Goal: Task Accomplishment & Management: Manage account settings

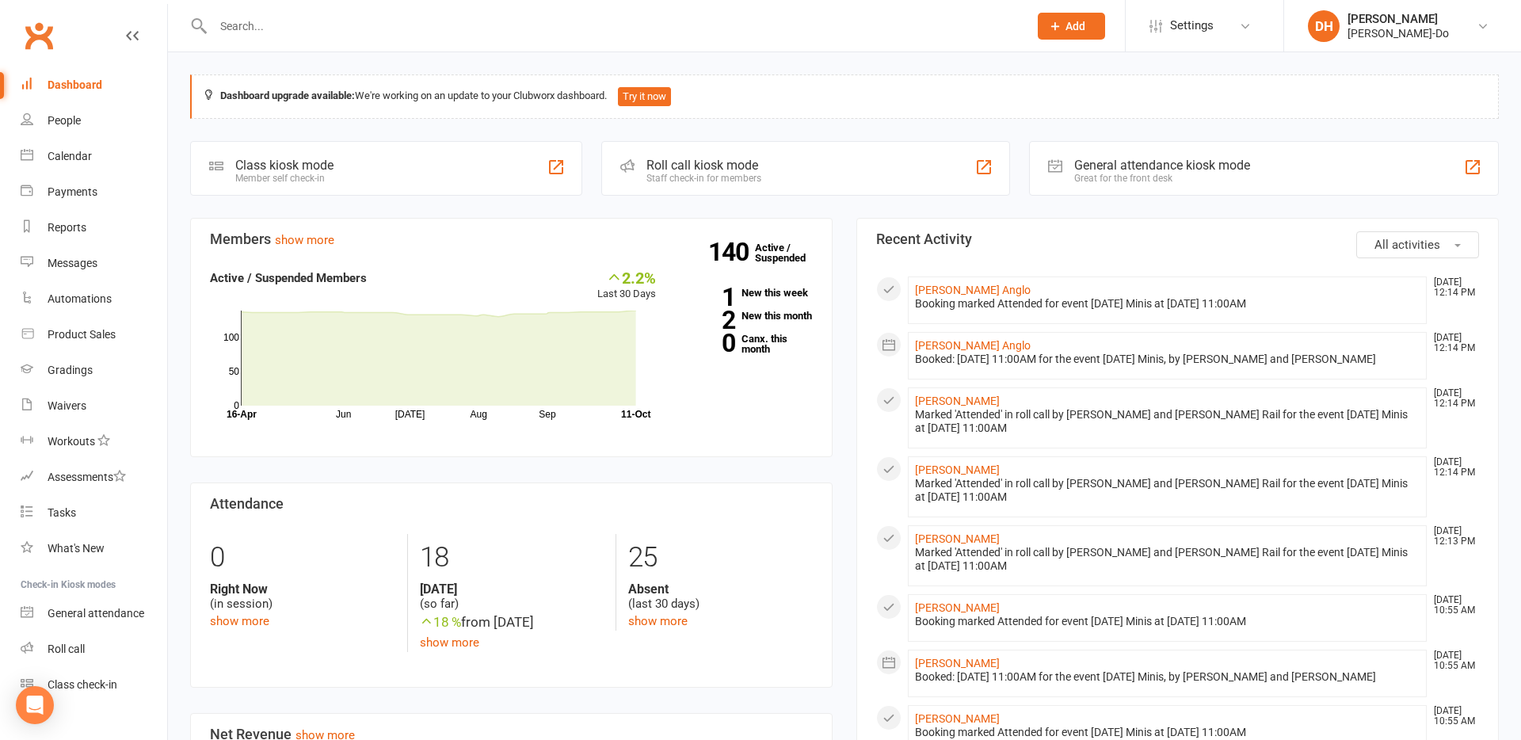
click at [238, 31] on input "text" at bounding box center [612, 26] width 809 height 22
type input "dhiyaa"
click at [242, 65] on div "[PERSON_NAME]" at bounding box center [271, 70] width 88 height 23
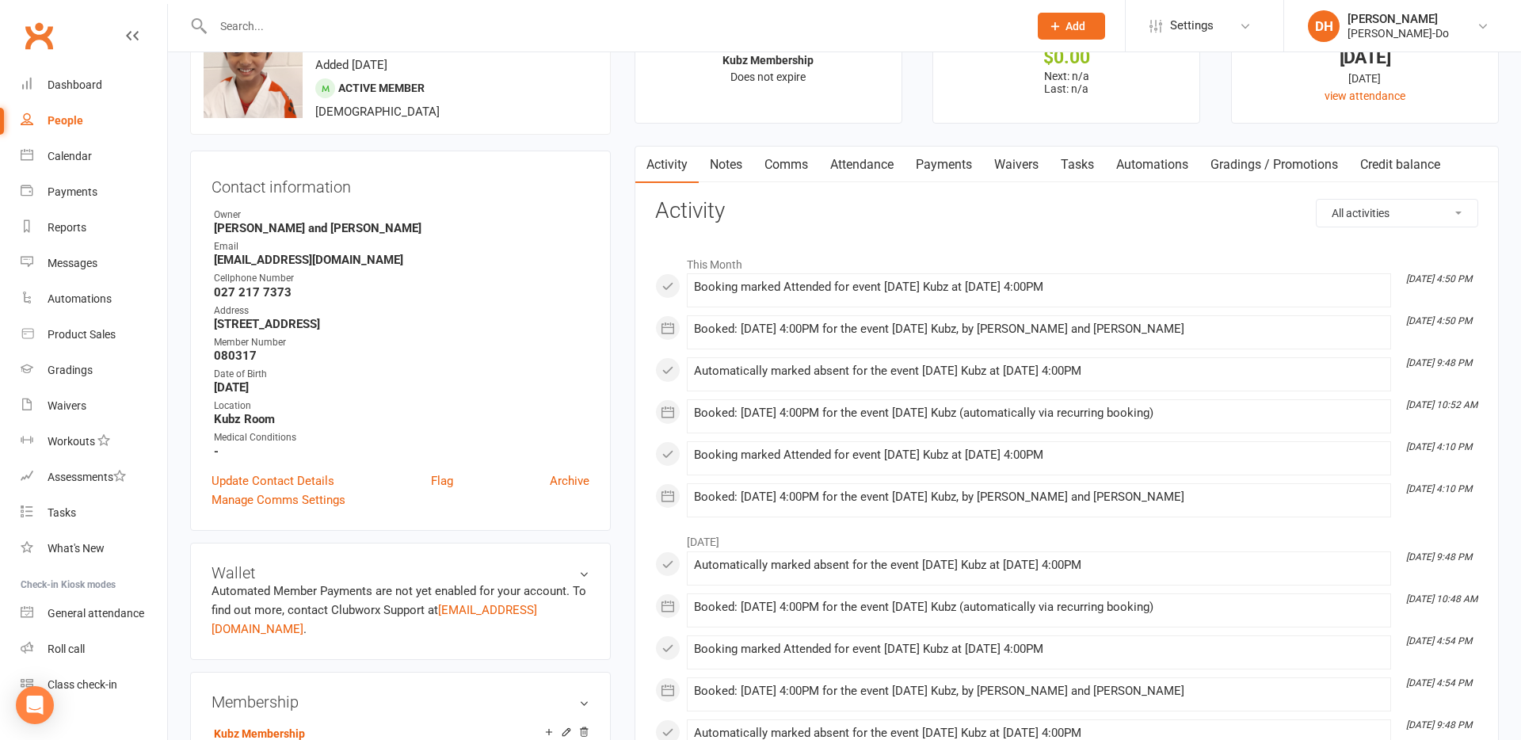
scroll to position [67, 0]
click at [257, 28] on input "text" at bounding box center [612, 26] width 809 height 22
type input "s"
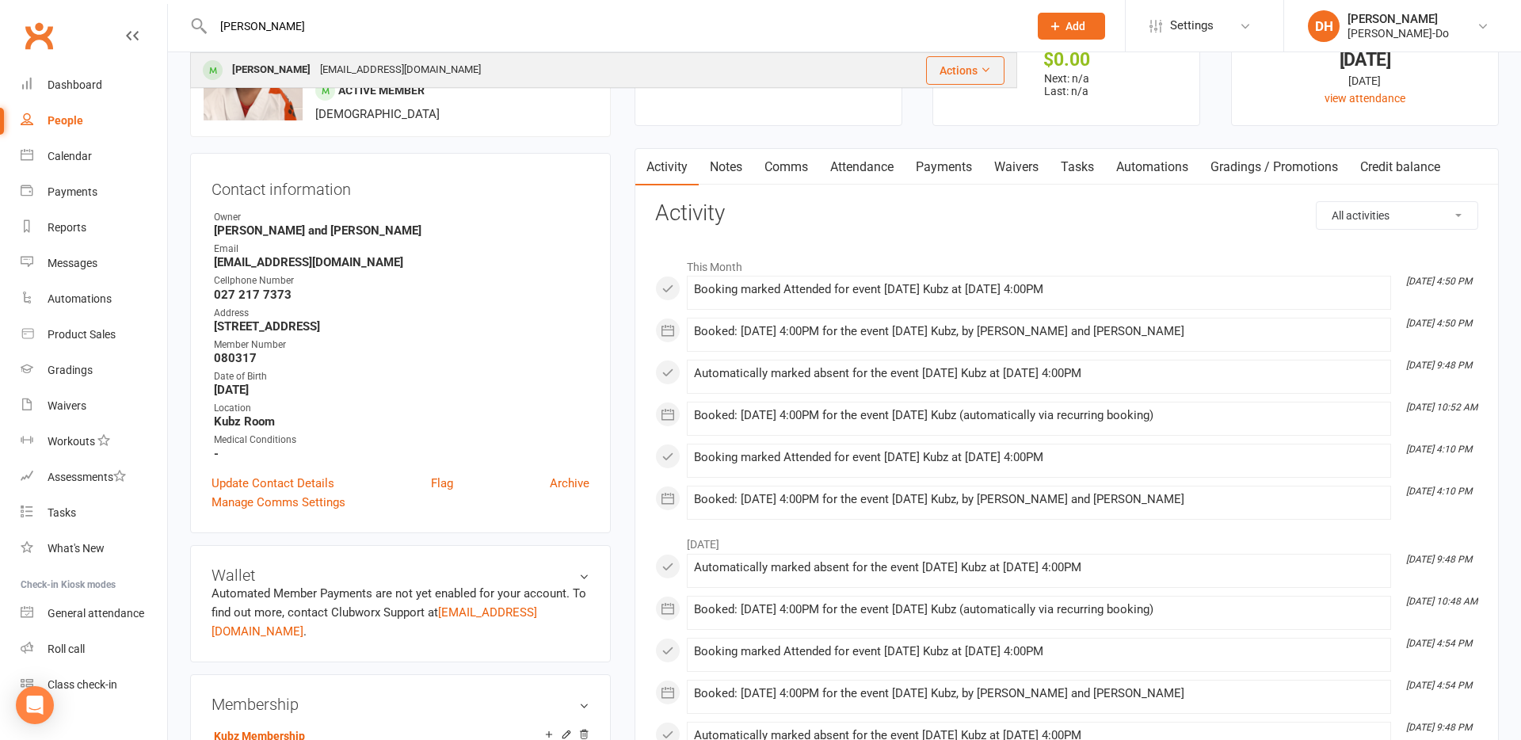
type input "[PERSON_NAME]"
click at [270, 68] on div "[PERSON_NAME]" at bounding box center [271, 70] width 88 height 23
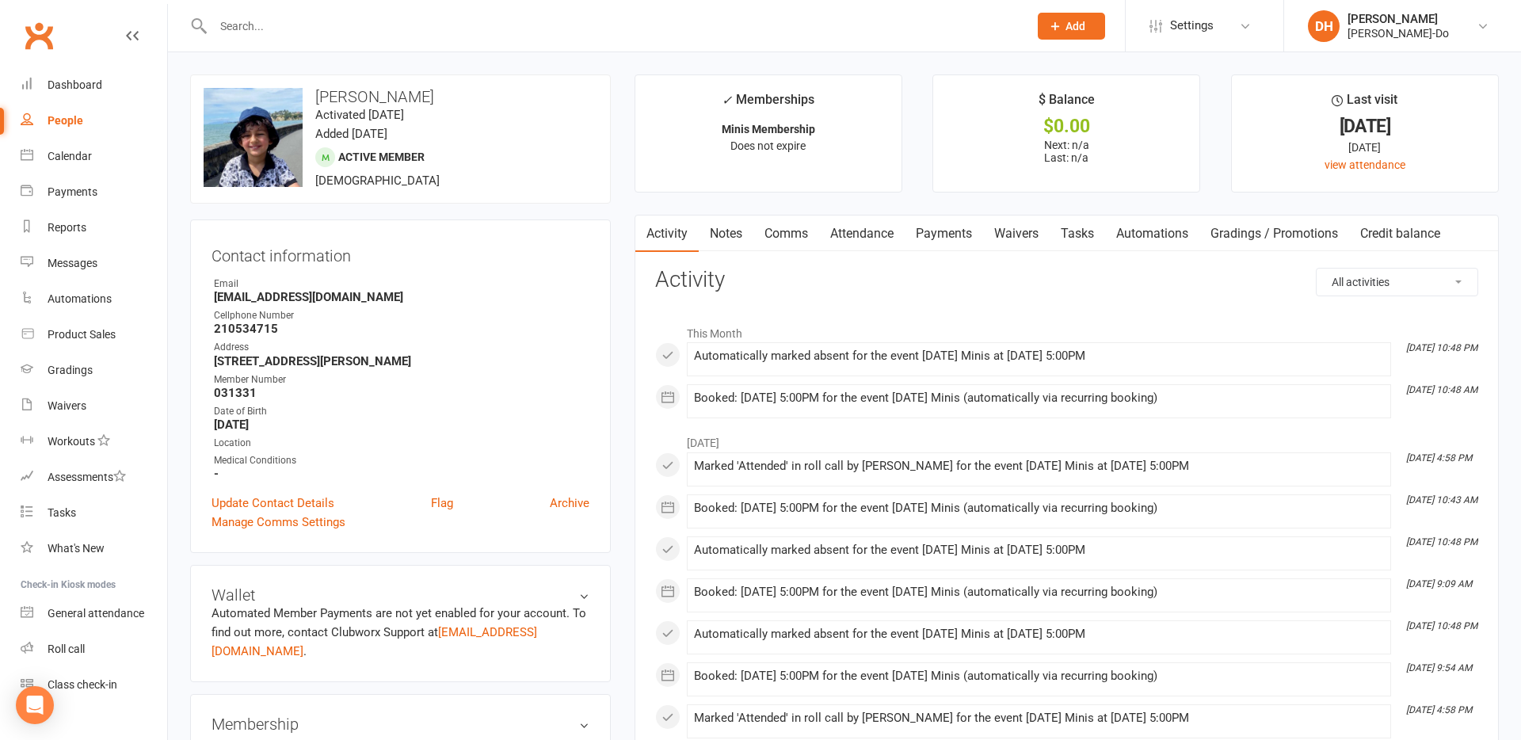
click at [887, 236] on link "Attendance" at bounding box center [862, 233] width 86 height 36
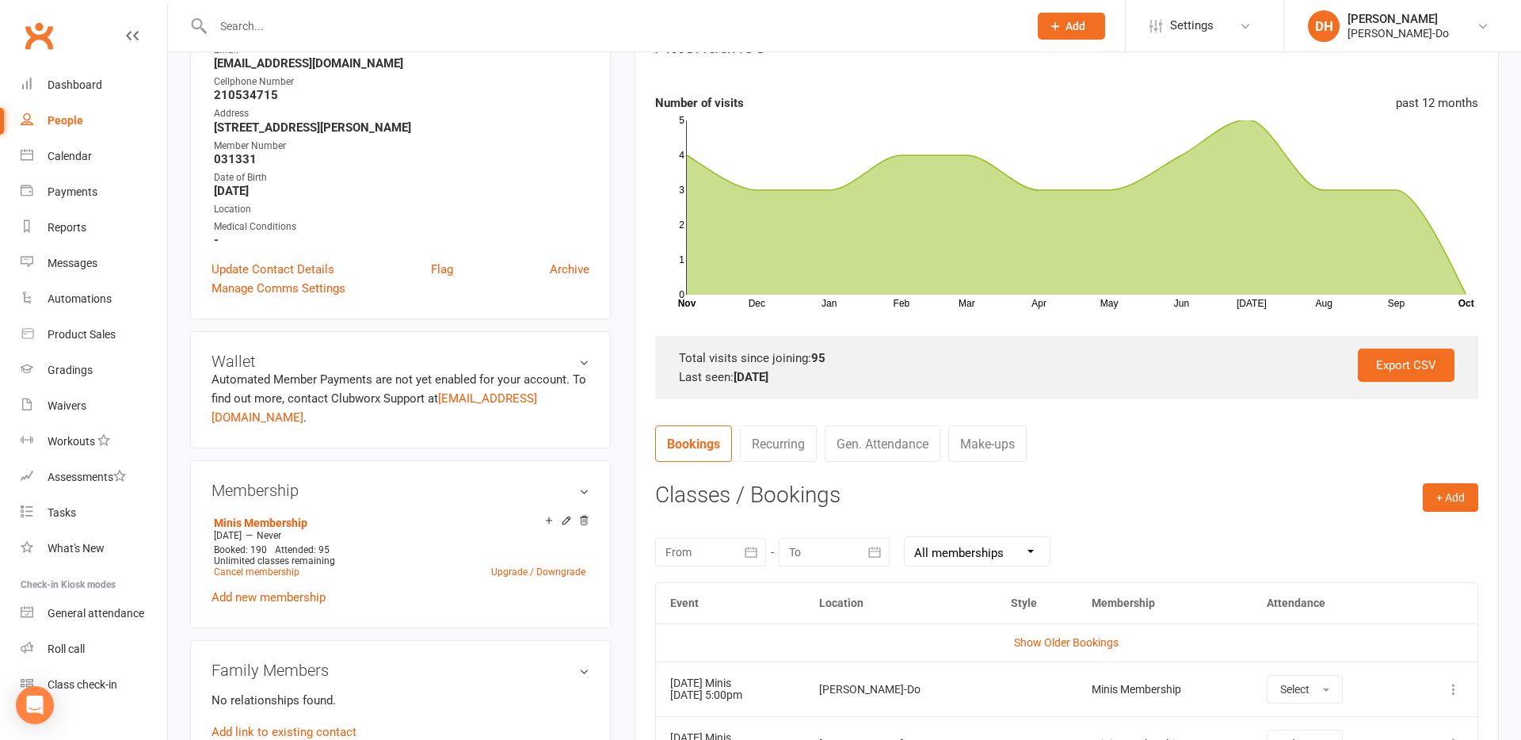
scroll to position [238, 0]
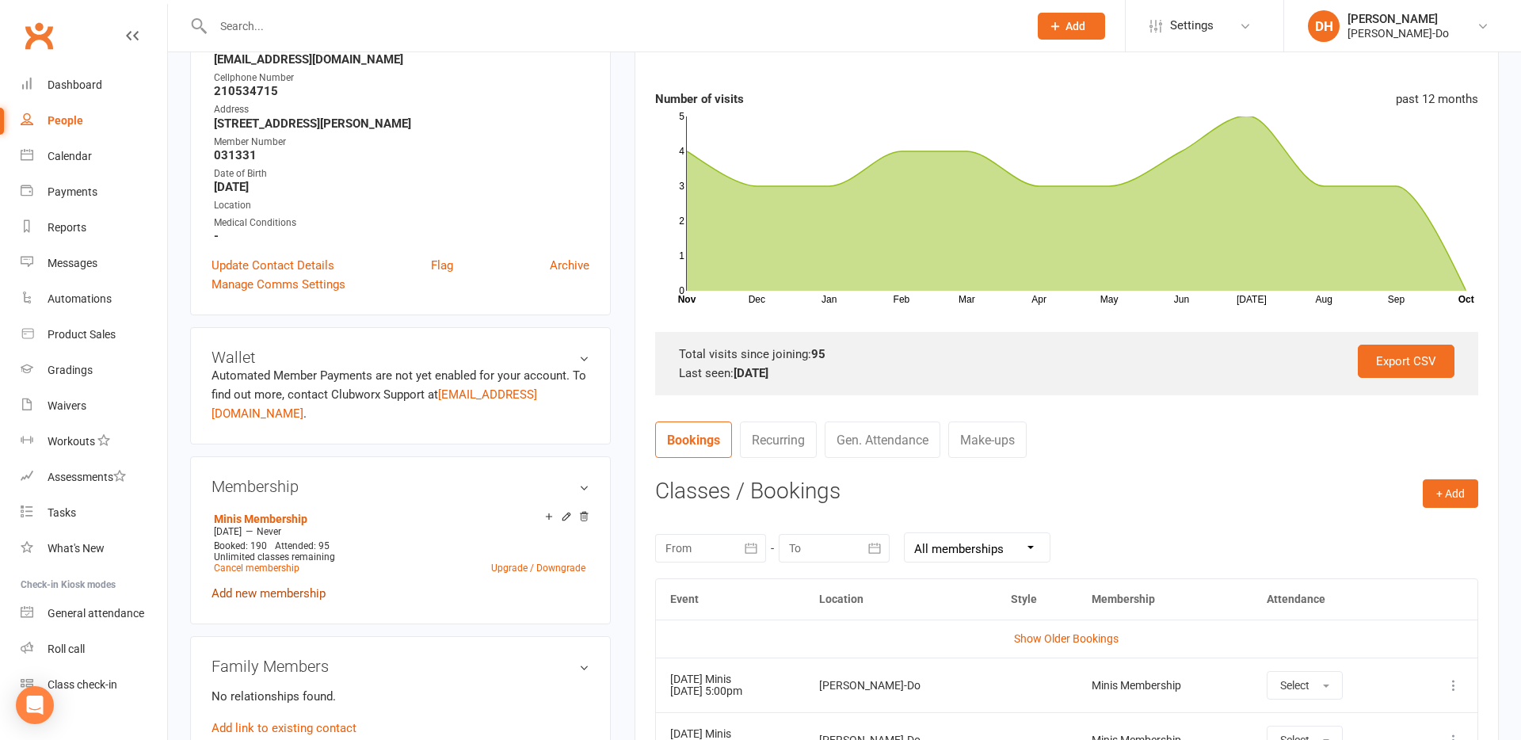
click at [250, 586] on link "Add new membership" at bounding box center [269, 593] width 114 height 14
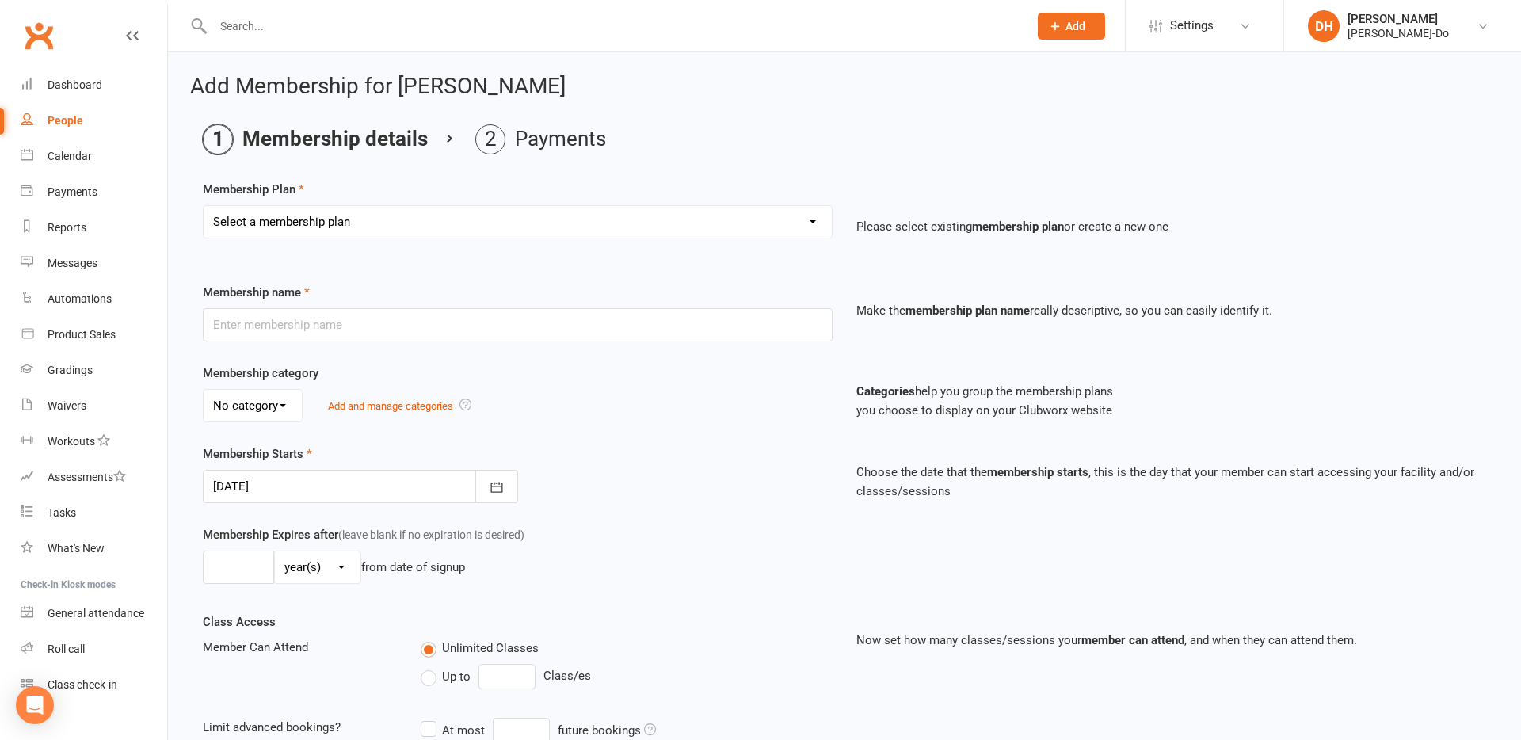
click at [446, 222] on select "Select a membership plan Create new Membership Plan Complementary Membership Ku…" at bounding box center [518, 222] width 628 height 32
select select "4"
click at [204, 206] on select "Select a membership plan Create new Membership Plan Complementary Membership Ku…" at bounding box center [518, 222] width 628 height 32
type input "Individual Membership"
select select "0"
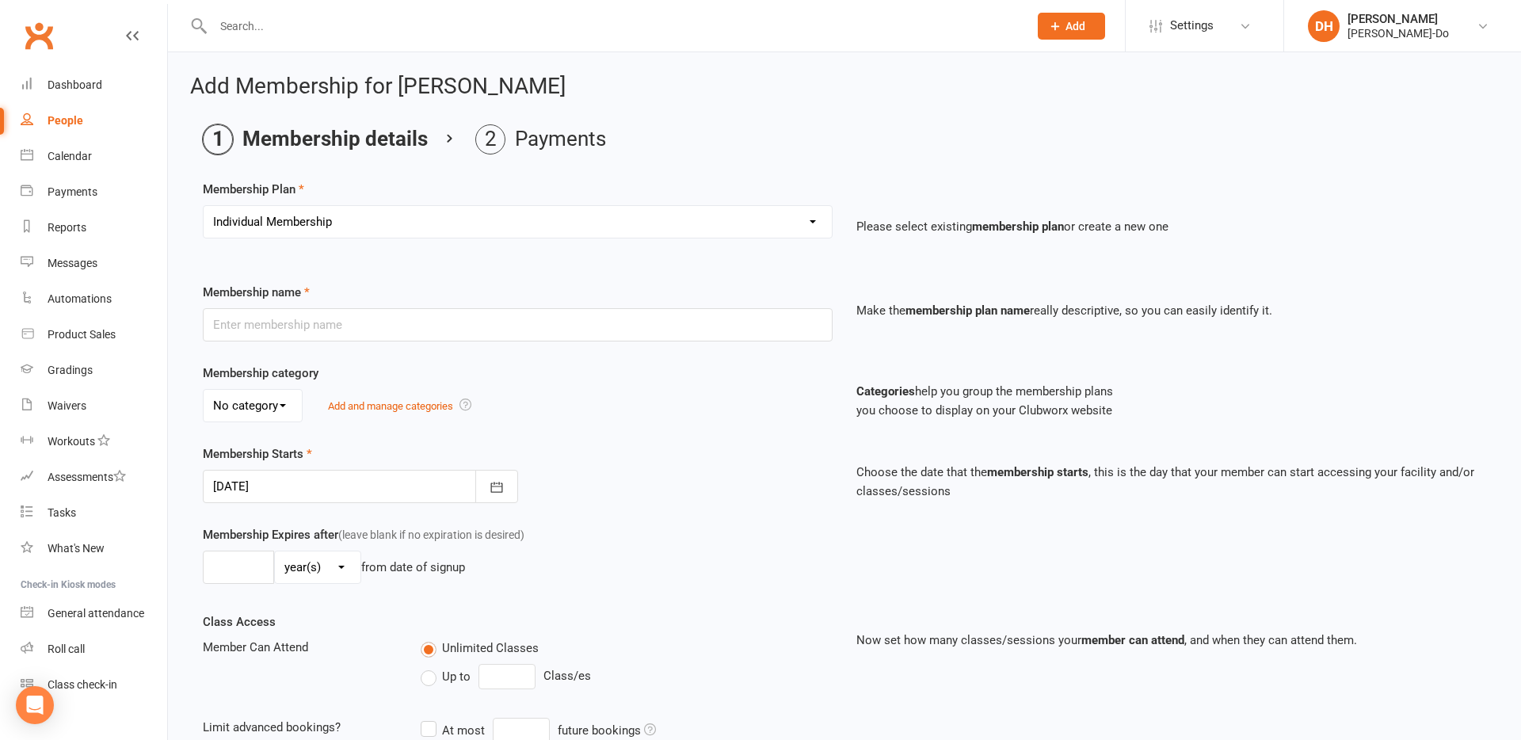
type input "0"
click at [330, 325] on input "Individual Membership" at bounding box center [518, 324] width 630 height 33
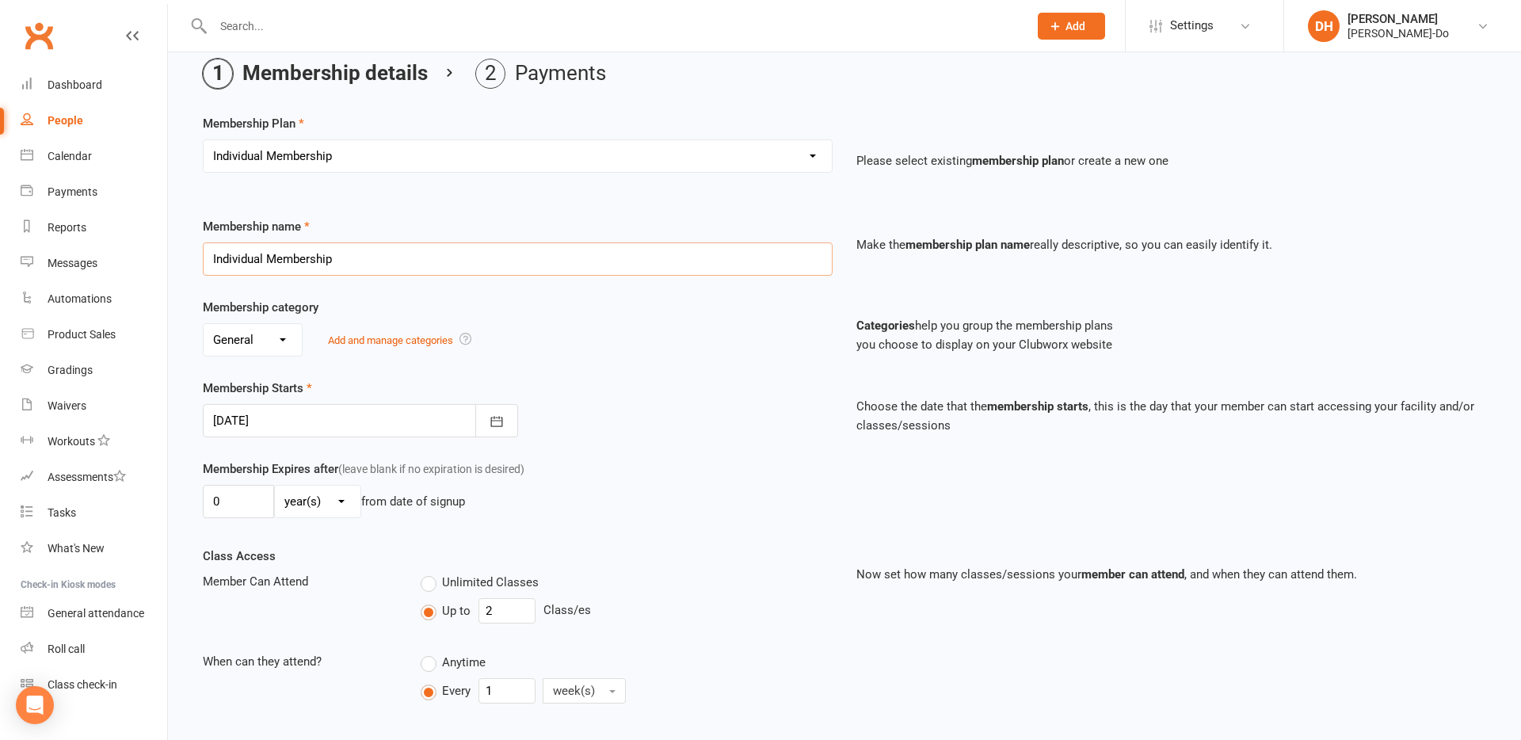
scroll to position [247, 0]
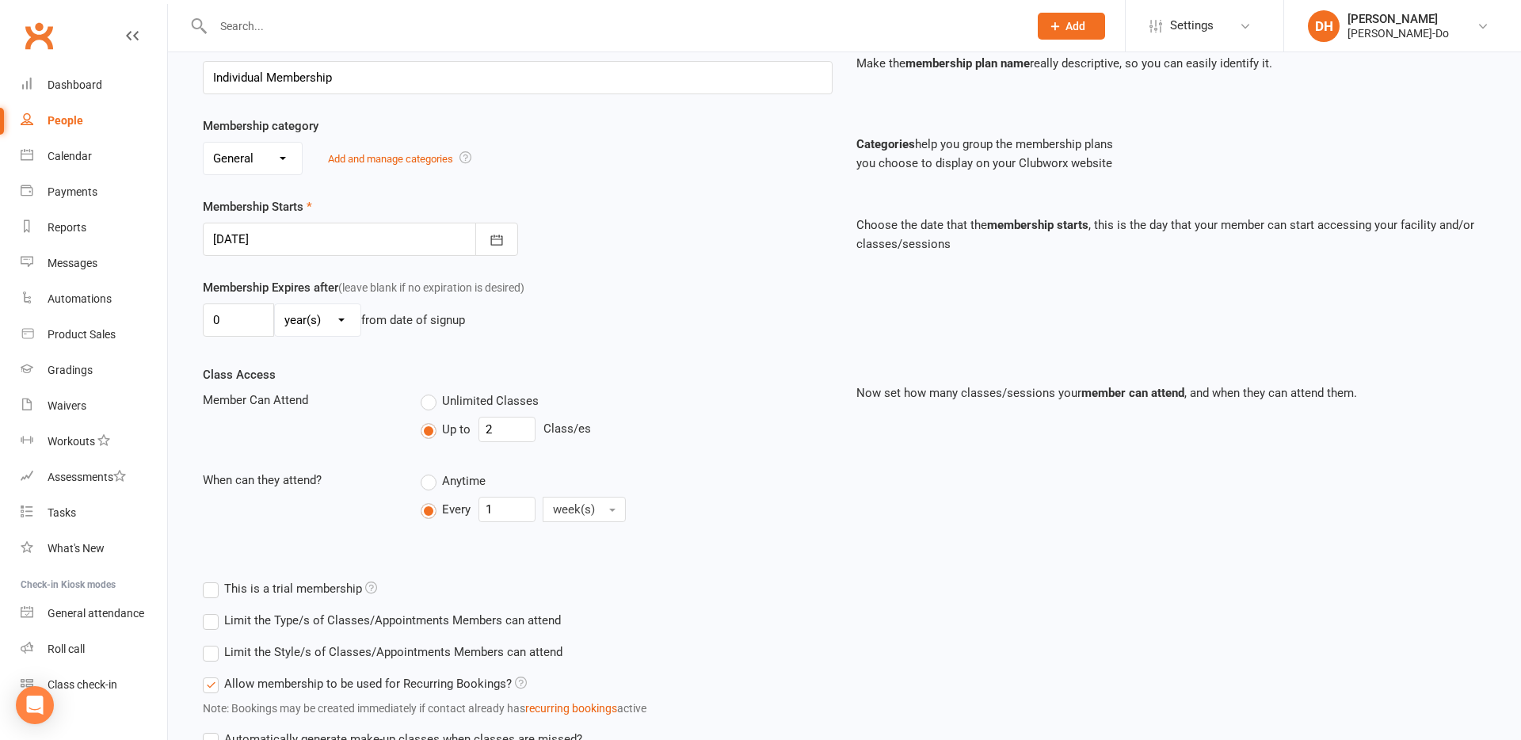
click at [486, 396] on span "Unlimited Classes" at bounding box center [490, 399] width 97 height 17
click at [431, 391] on input "Unlimited Classes" at bounding box center [426, 391] width 10 height 0
type input "0"
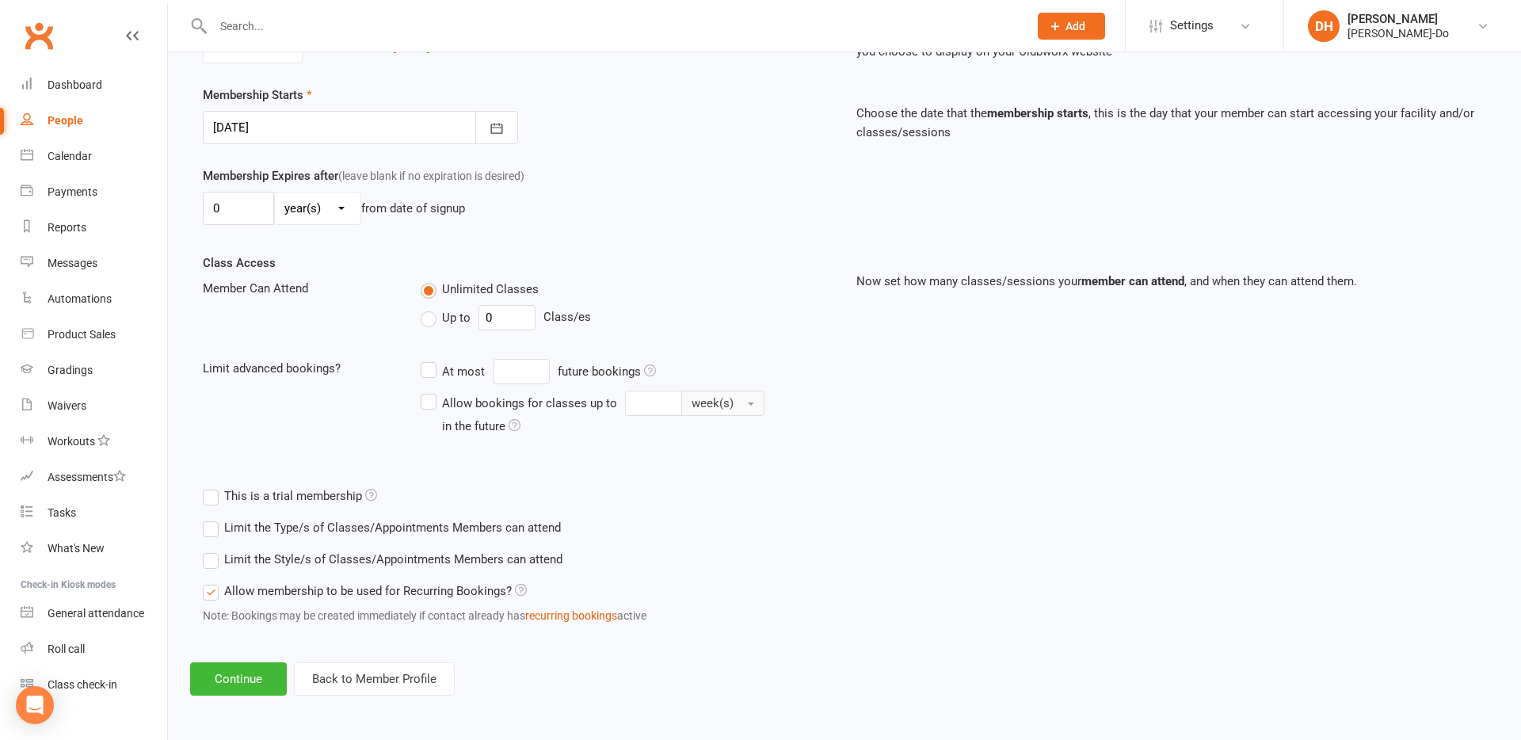
scroll to position [360, 0]
click at [245, 676] on button "Continue" at bounding box center [238, 677] width 97 height 33
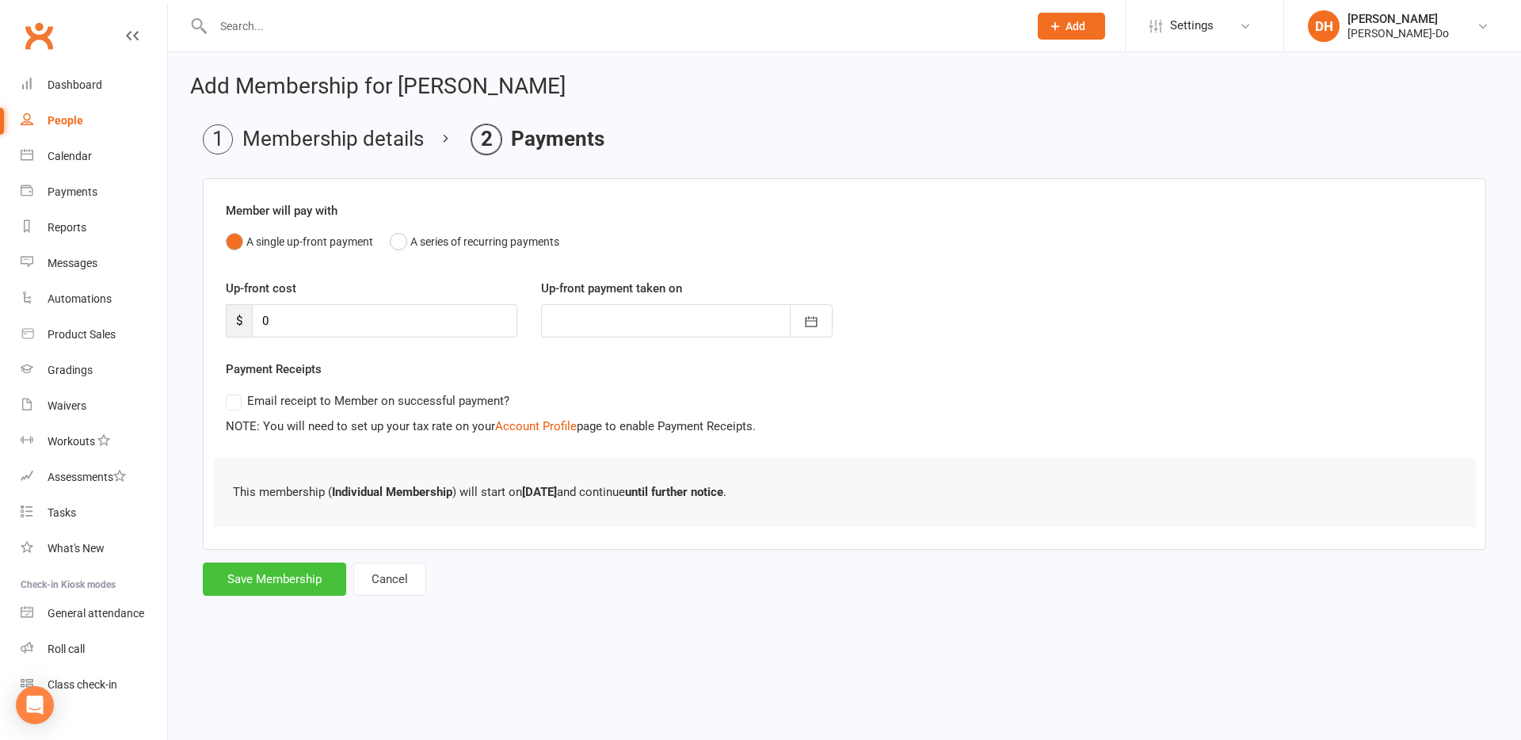
click at [243, 575] on button "Save Membership" at bounding box center [274, 578] width 143 height 33
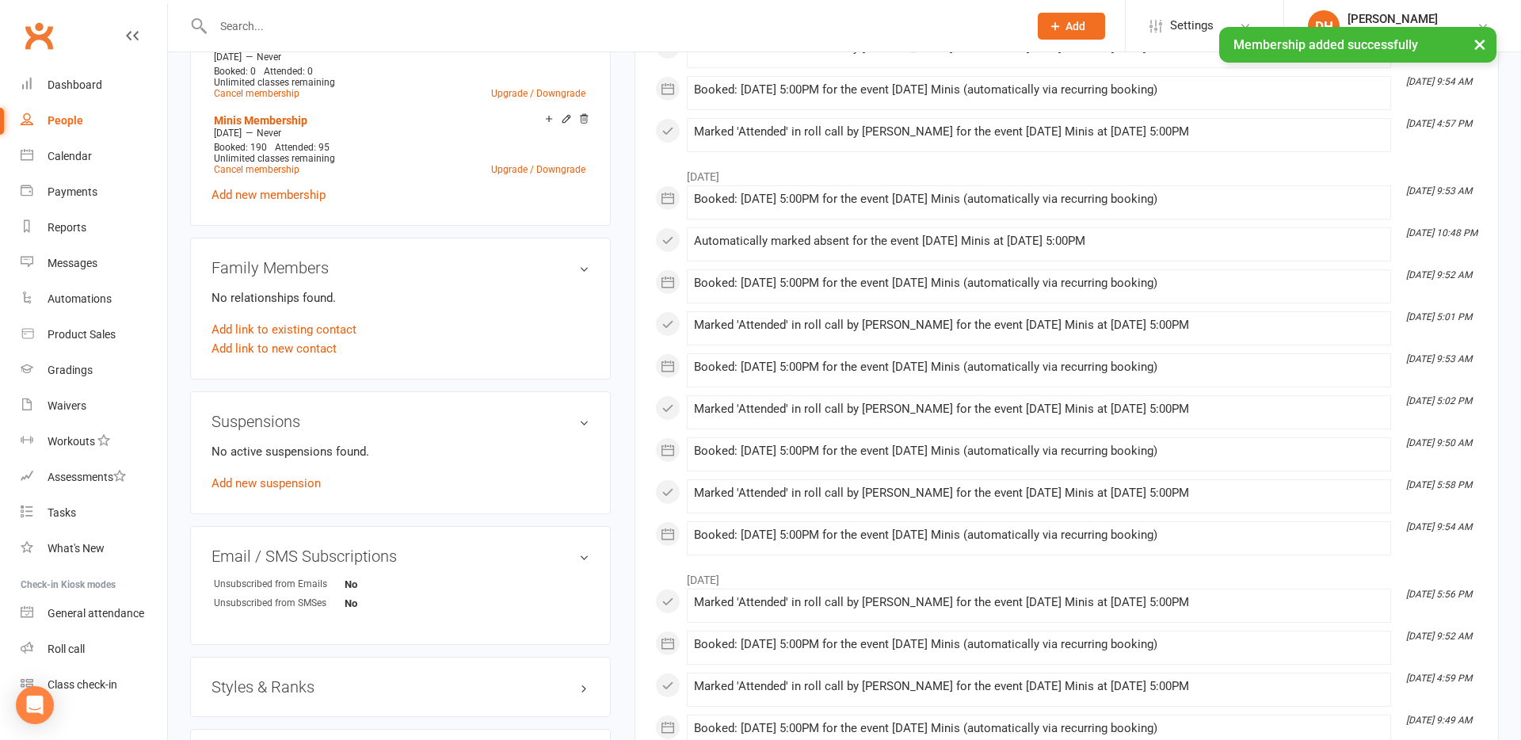
scroll to position [714, 0]
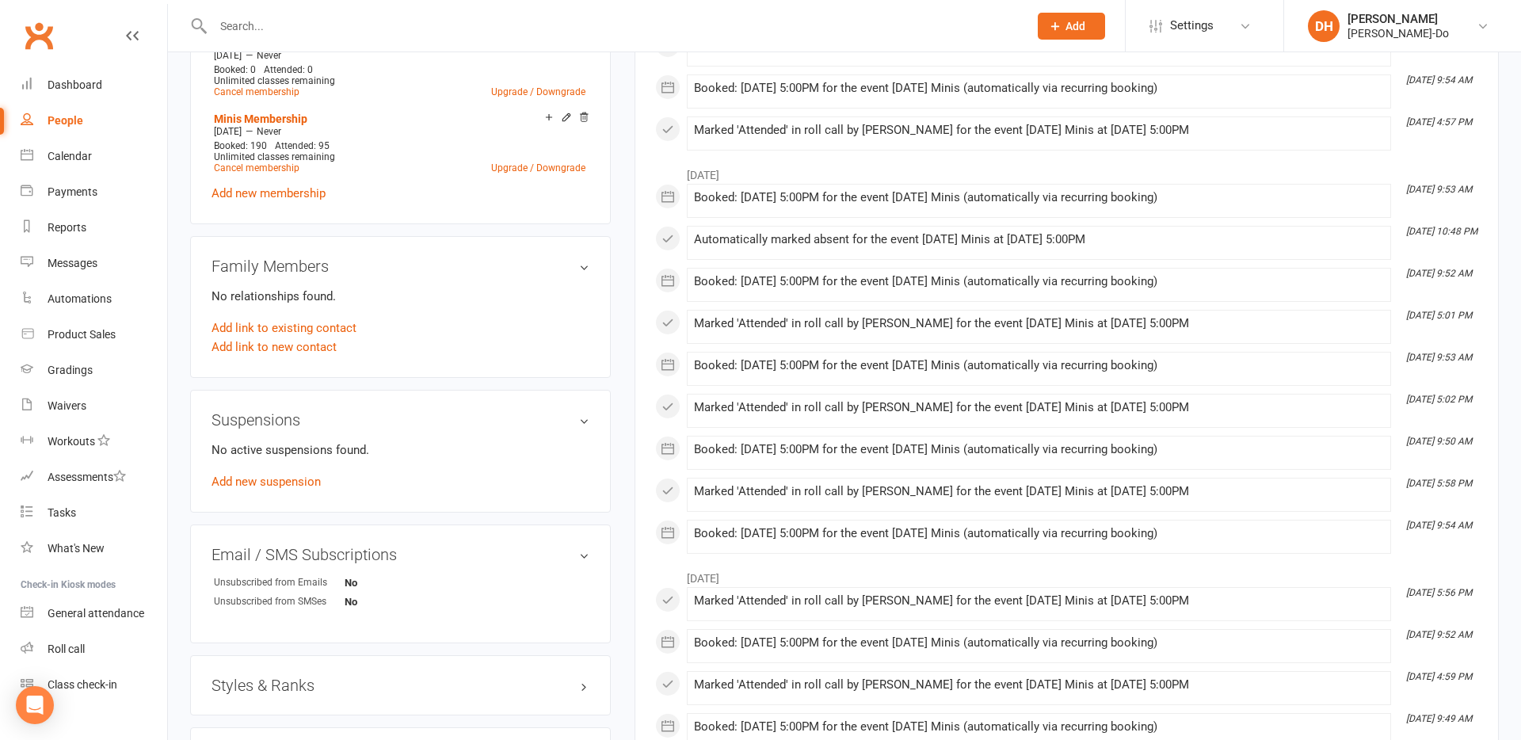
click at [297, 677] on h3 "Styles & Ranks" at bounding box center [401, 685] width 378 height 17
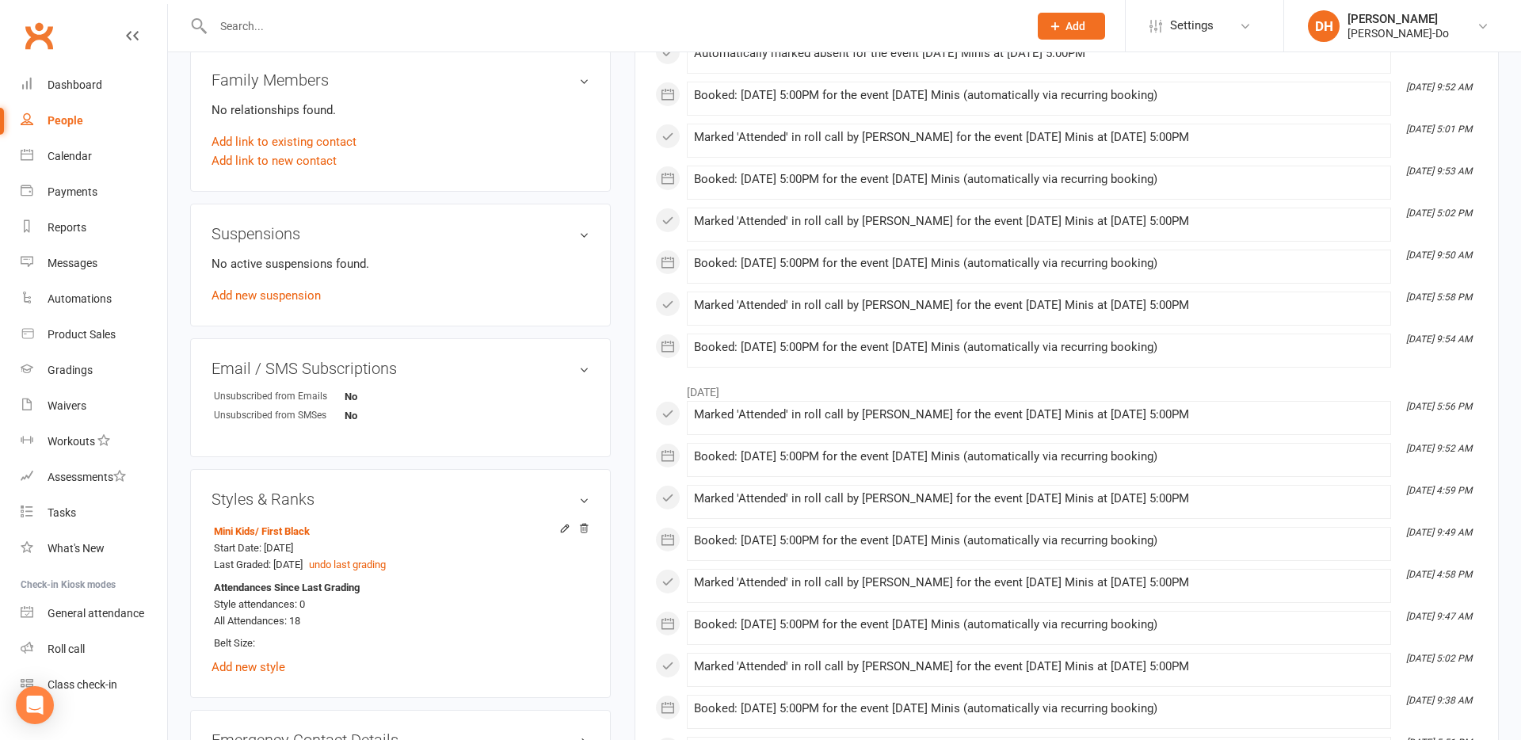
scroll to position [913, 0]
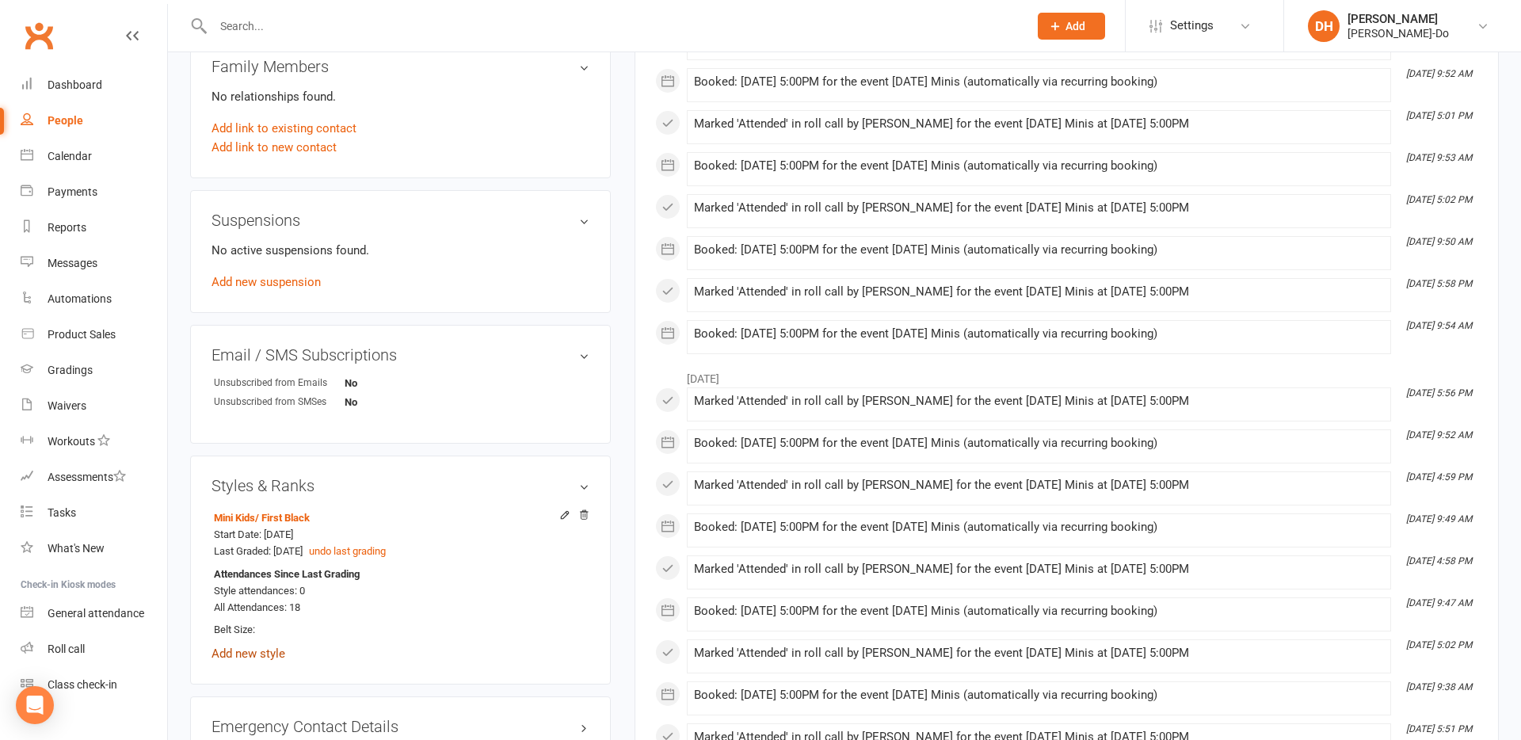
click at [261, 646] on link "Add new style" at bounding box center [249, 653] width 74 height 14
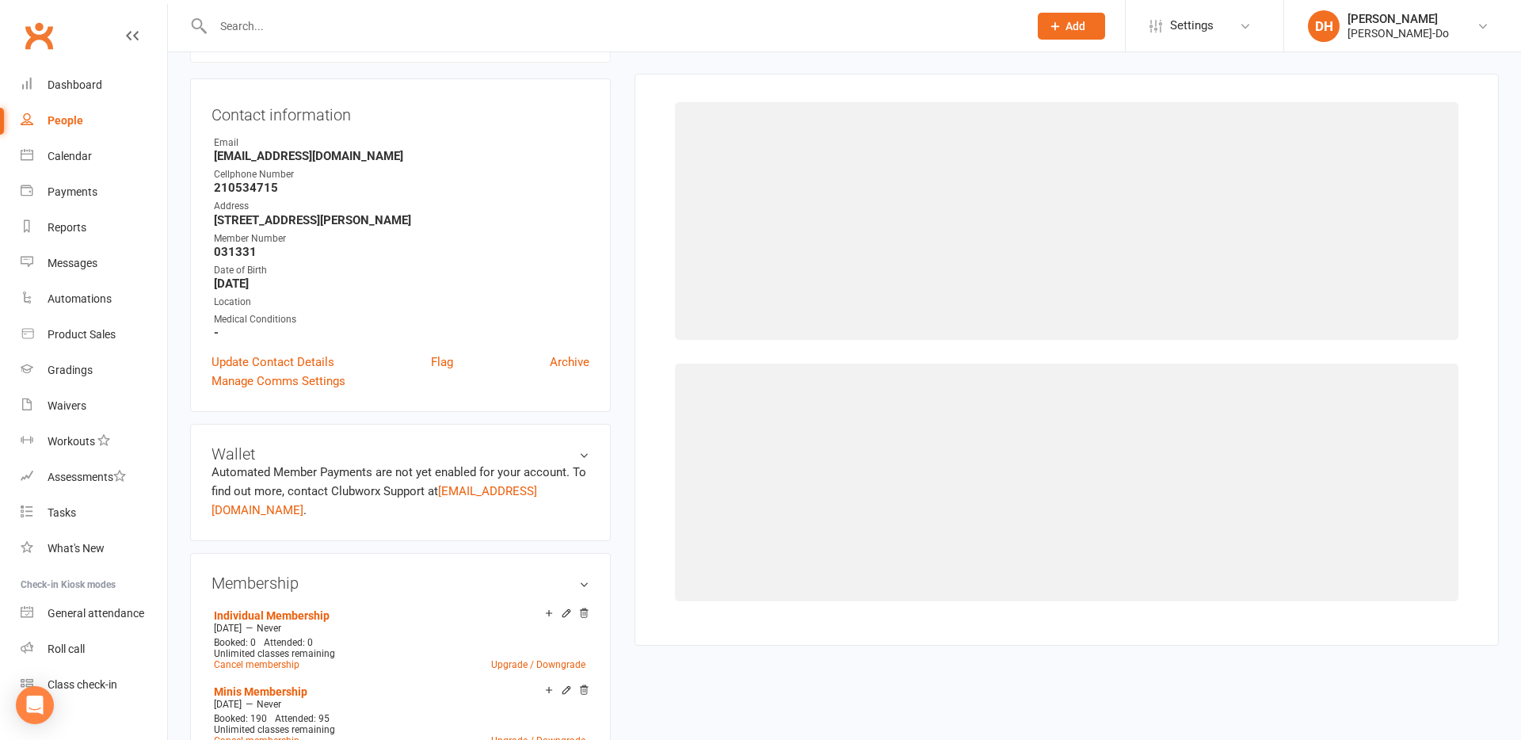
scroll to position [135, 0]
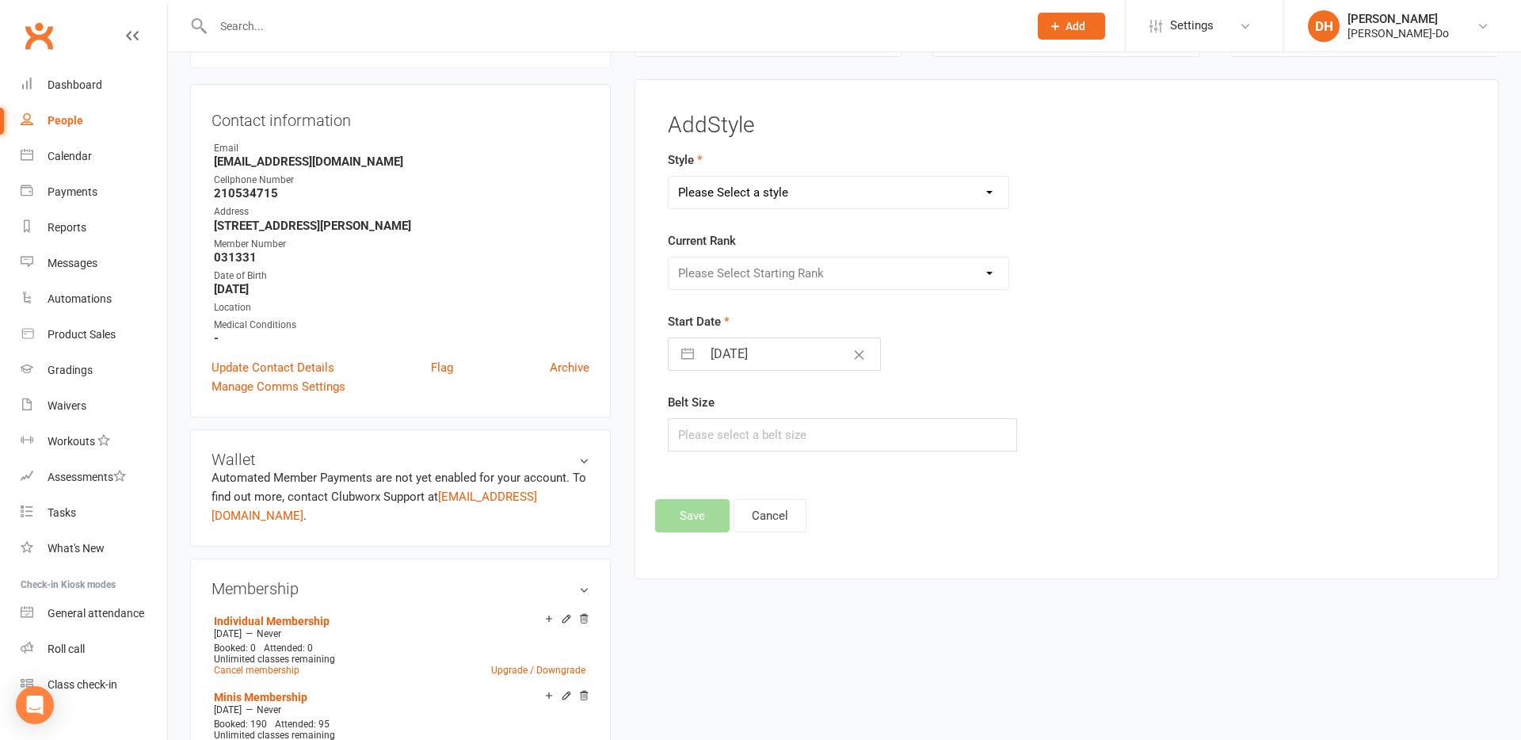
click at [707, 195] on select "Please Select a style Colour Belt Mini Kids TKD Kubz" at bounding box center [839, 193] width 340 height 32
select select "2760"
click at [669, 177] on select "Please Select a style Colour Belt Mini Kids TKD Kubz" at bounding box center [839, 193] width 340 height 32
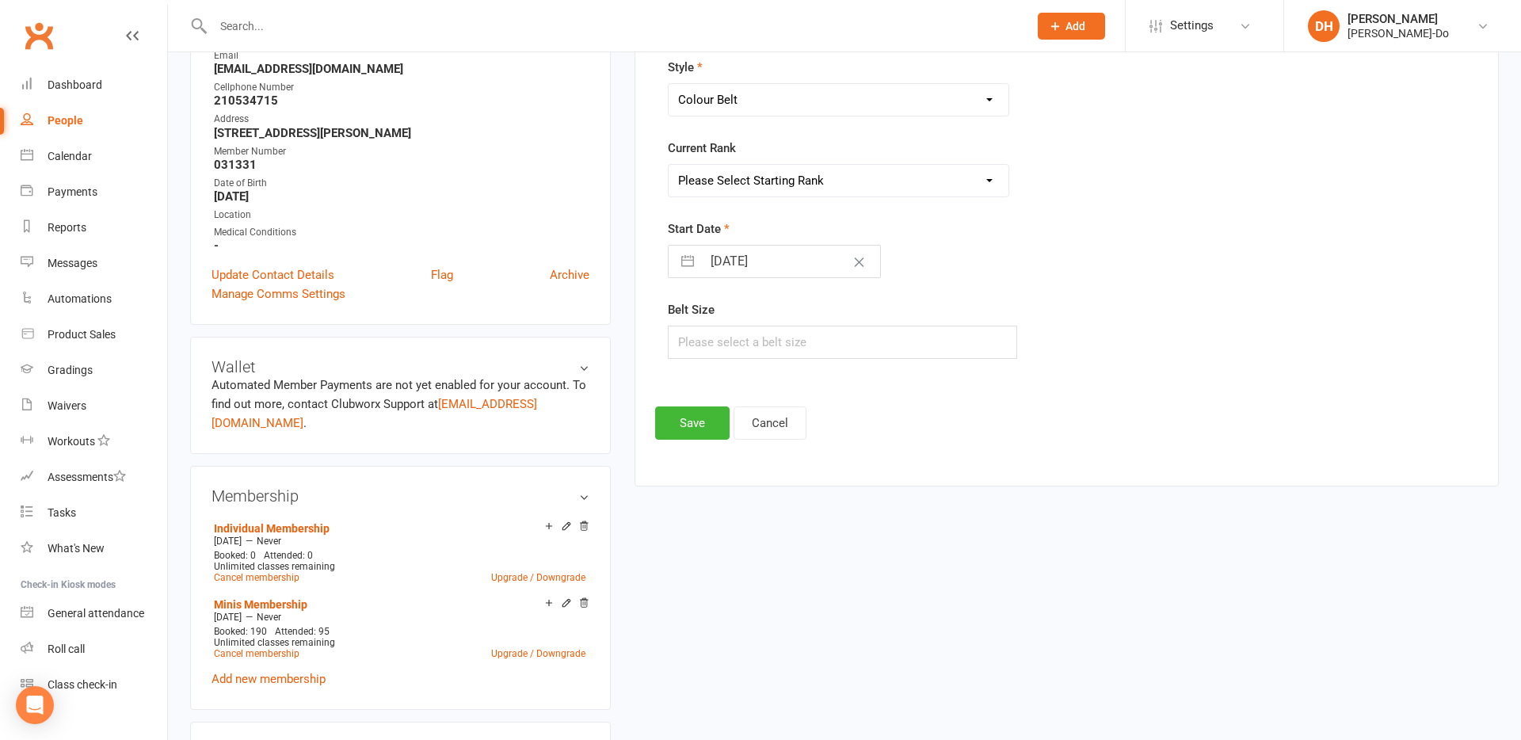
scroll to position [217, 0]
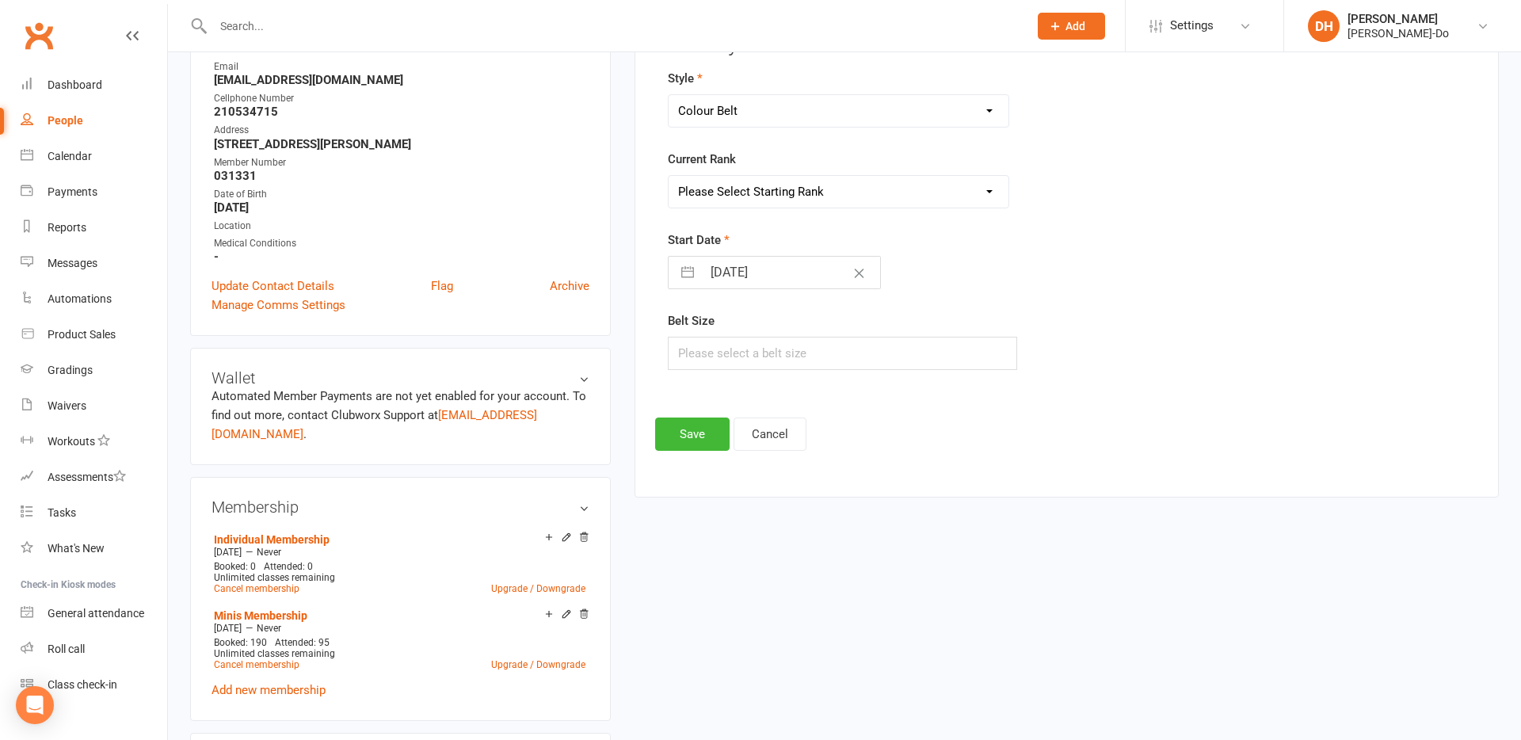
click at [757, 194] on select "Please Select Starting Rank 10th Gup - White Belt 9th Gup - Yellow Stripe 8th G…" at bounding box center [839, 192] width 340 height 32
select select "28942"
click at [669, 176] on select "Please Select Starting Rank 10th Gup - White Belt 9th Gup - Yellow Stripe 8th G…" at bounding box center [839, 192] width 340 height 32
click at [679, 436] on button "Save" at bounding box center [692, 433] width 74 height 33
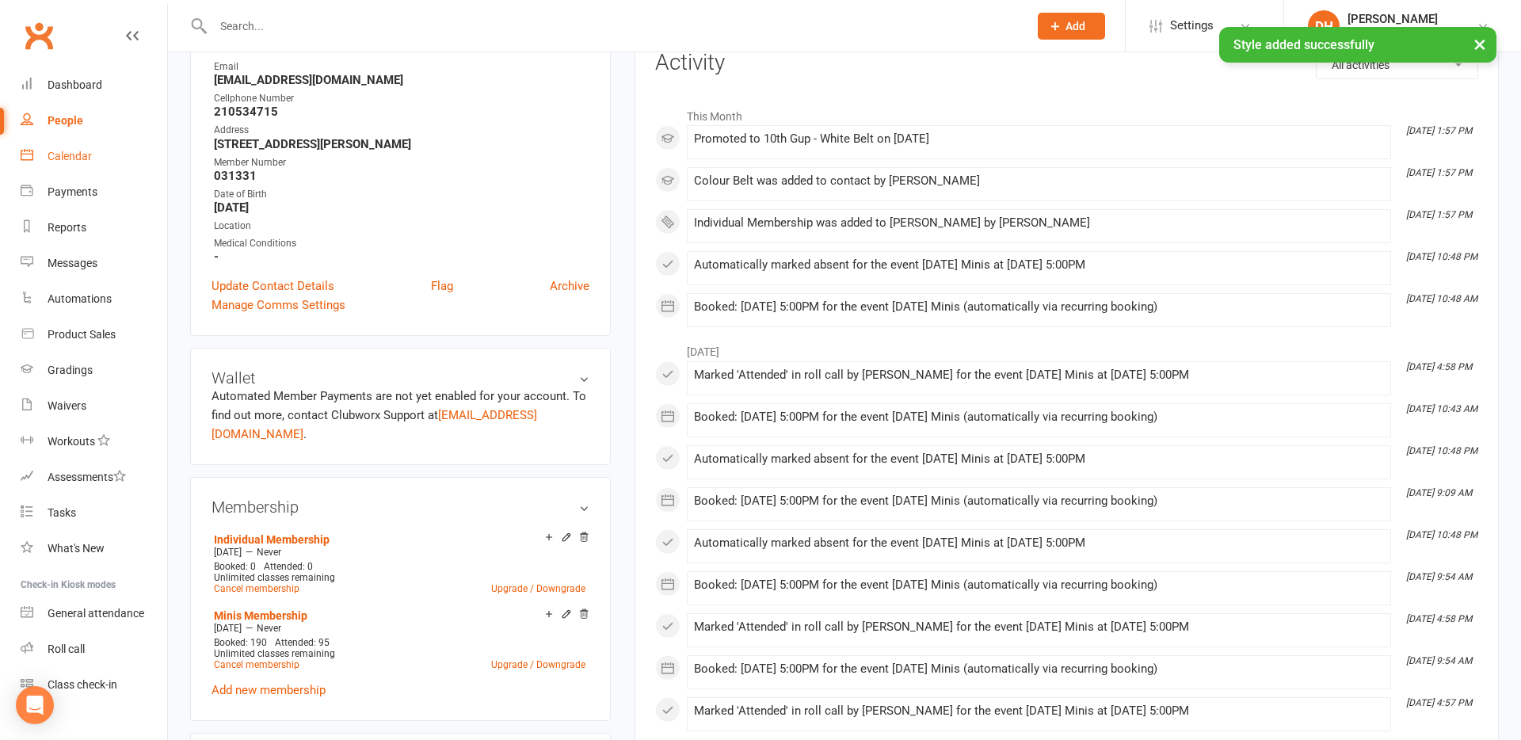
click at [74, 148] on link "Calendar" at bounding box center [94, 157] width 147 height 36
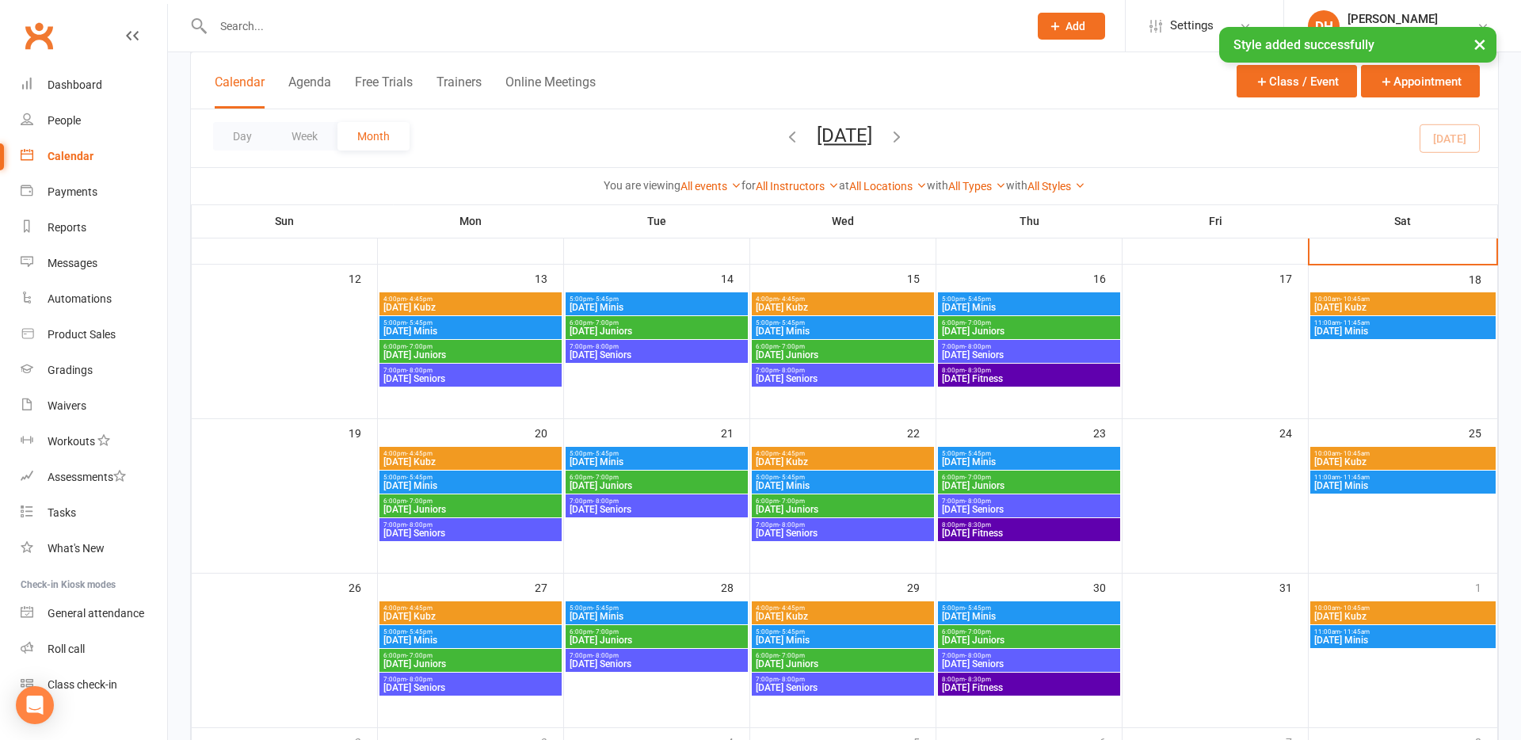
scroll to position [382, 0]
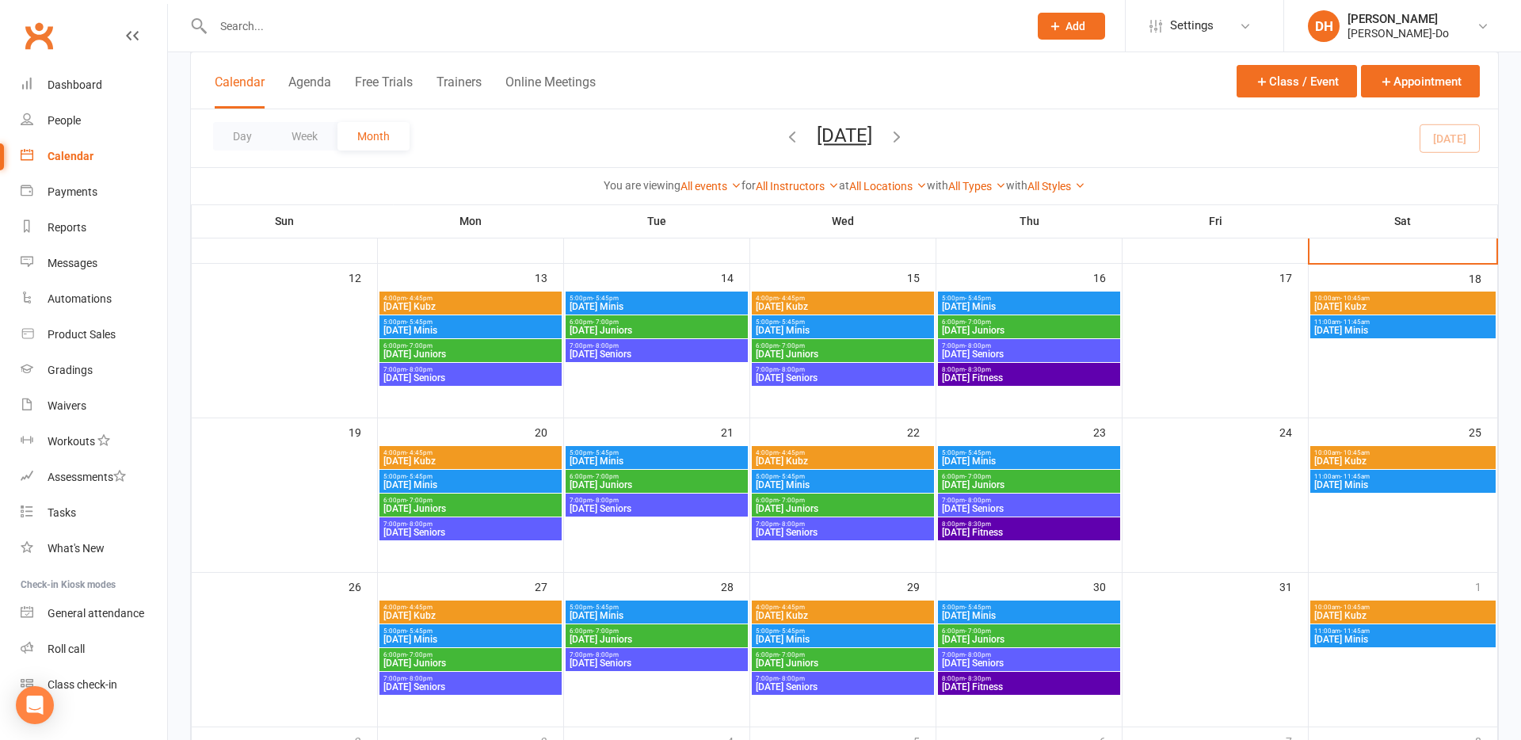
click at [414, 350] on span "[DATE] Juniors" at bounding box center [471, 354] width 176 height 10
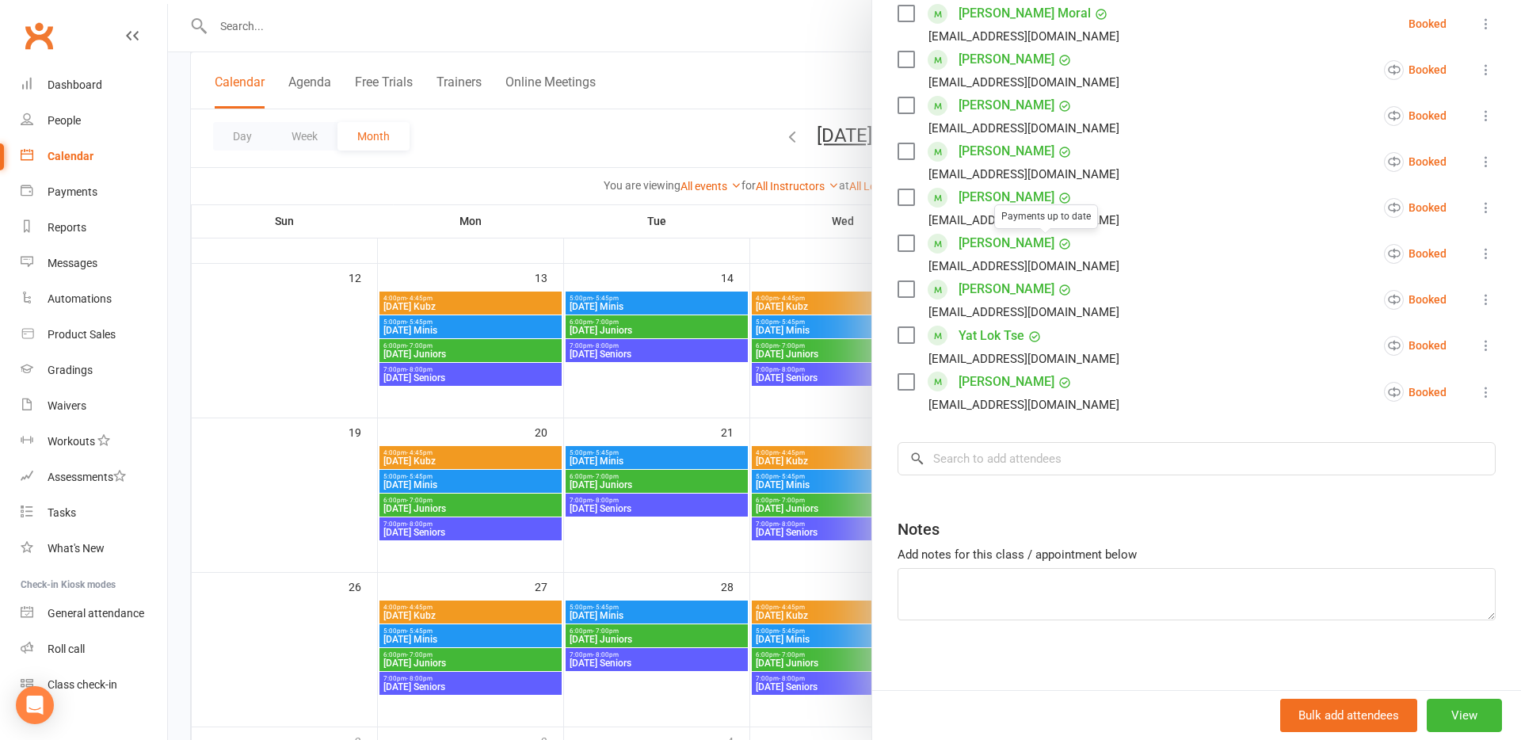
scroll to position [671, 0]
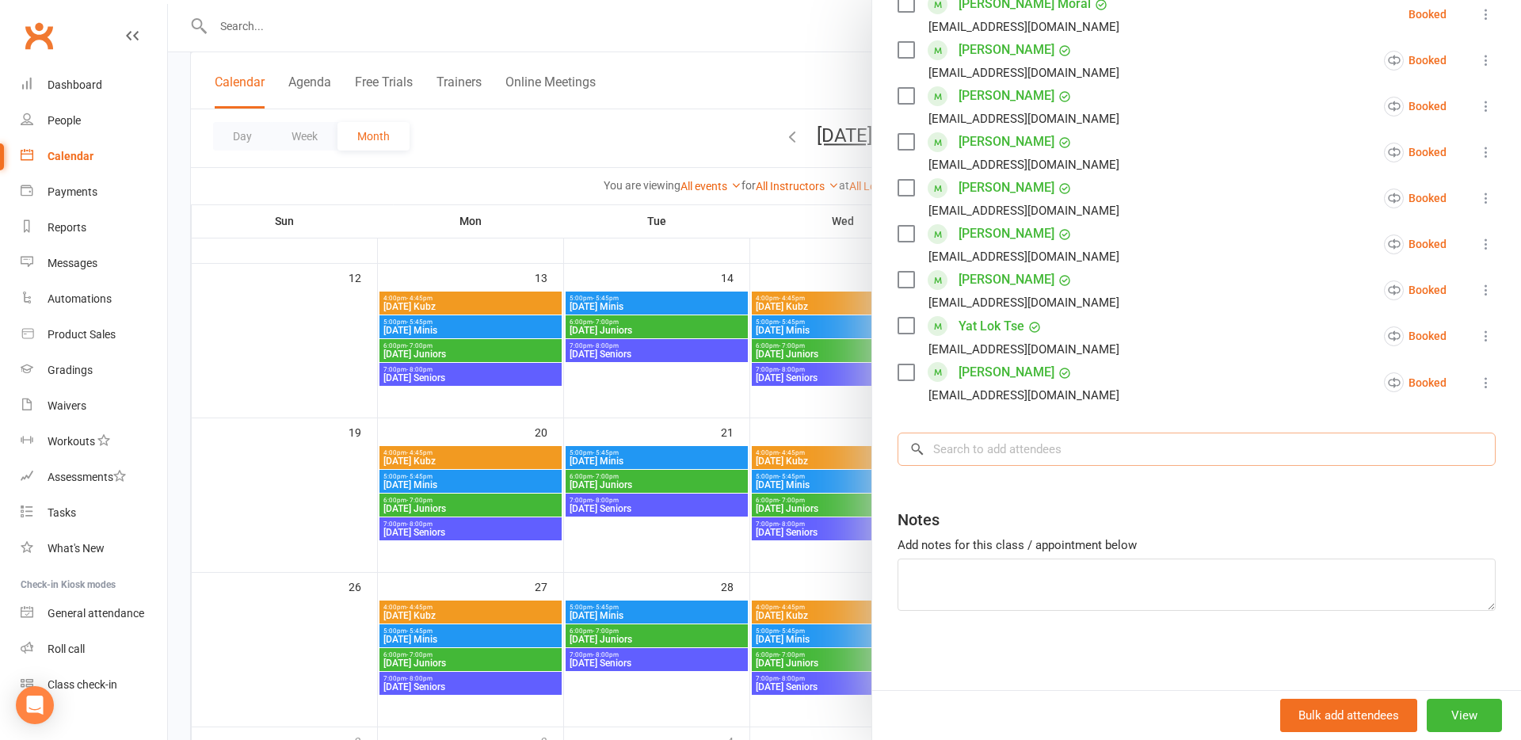
click at [1025, 448] on input "search" at bounding box center [1197, 449] width 598 height 33
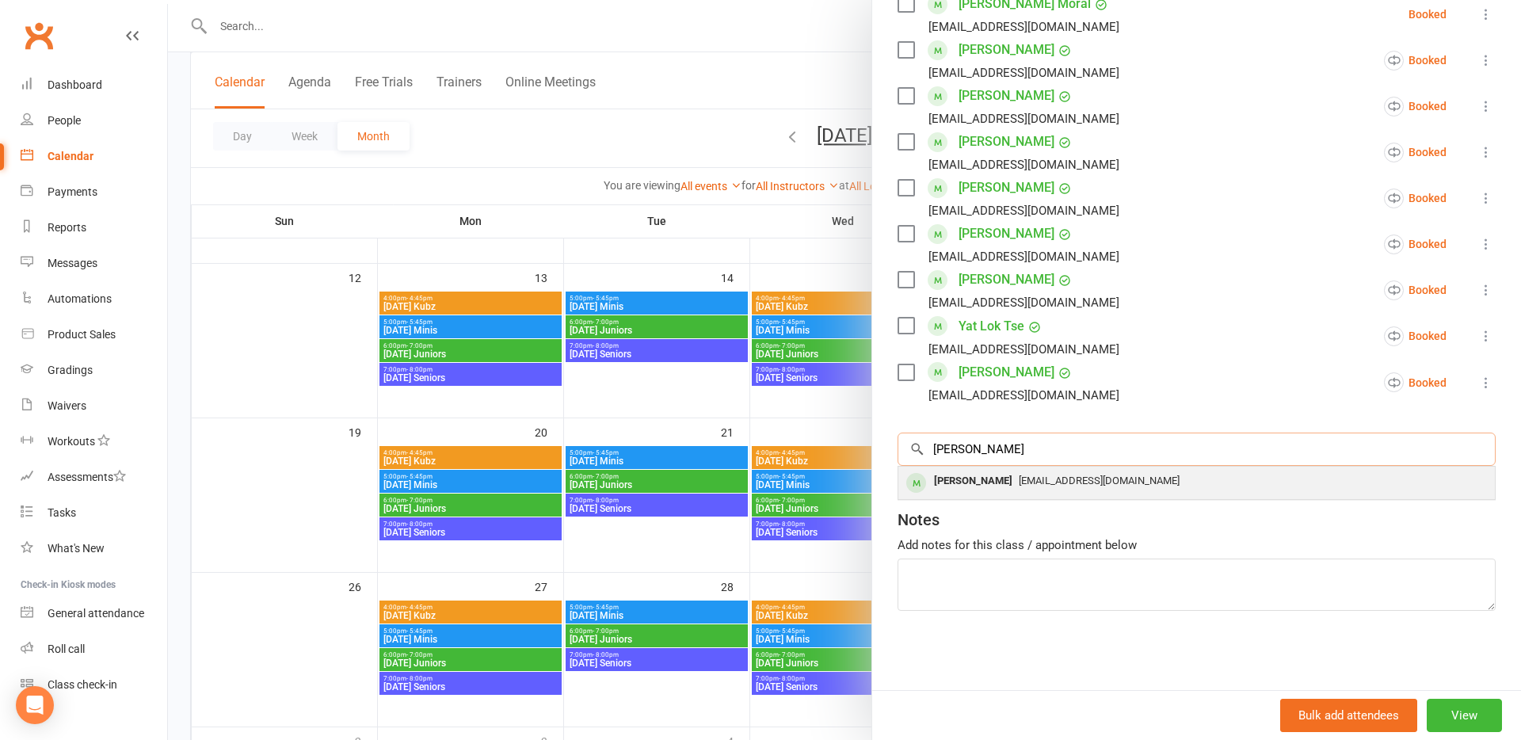
type input "[PERSON_NAME]"
click at [1044, 482] on span "[EMAIL_ADDRESS][DOMAIN_NAME]" at bounding box center [1099, 481] width 161 height 12
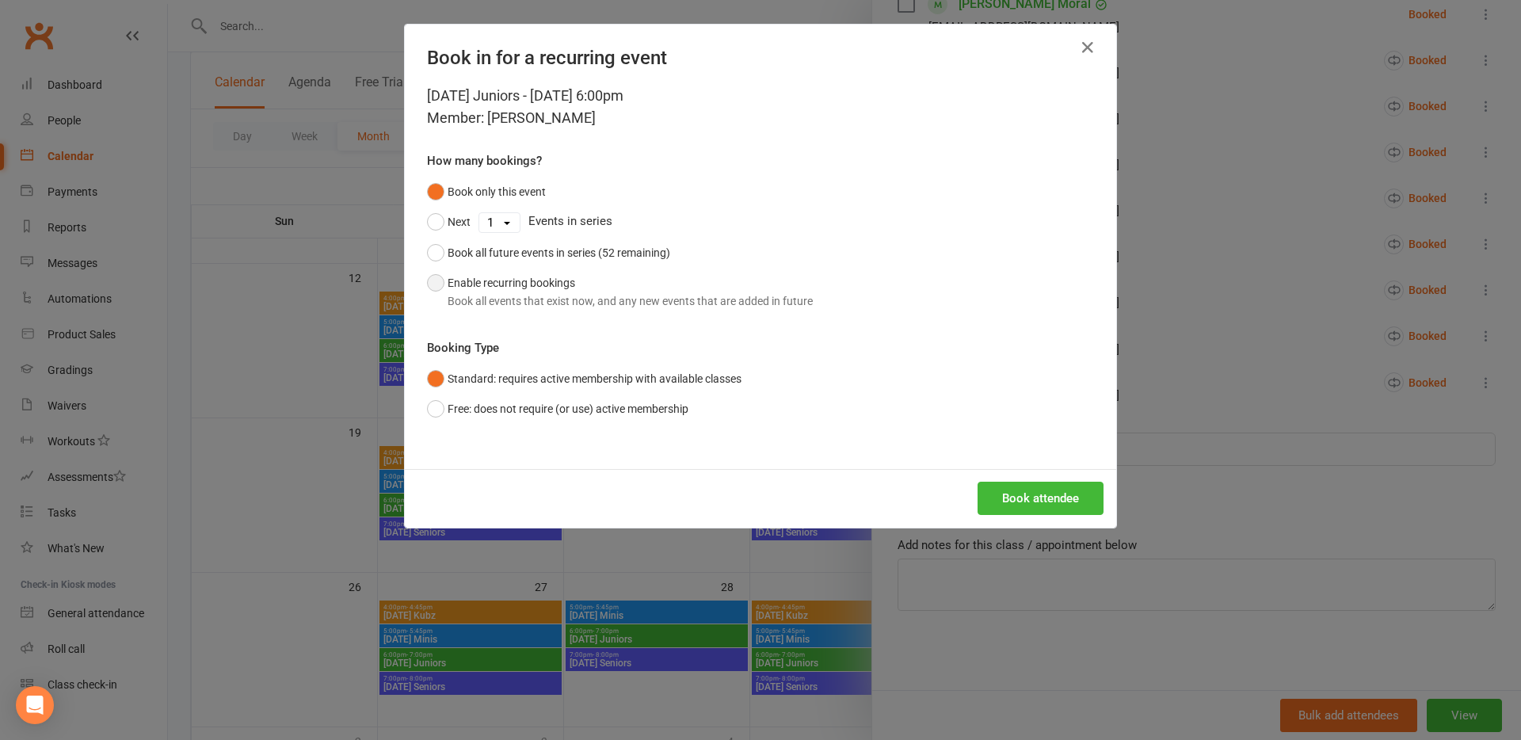
click at [466, 295] on div "Book all events that exist now, and any new events that are added in future" at bounding box center [630, 300] width 365 height 17
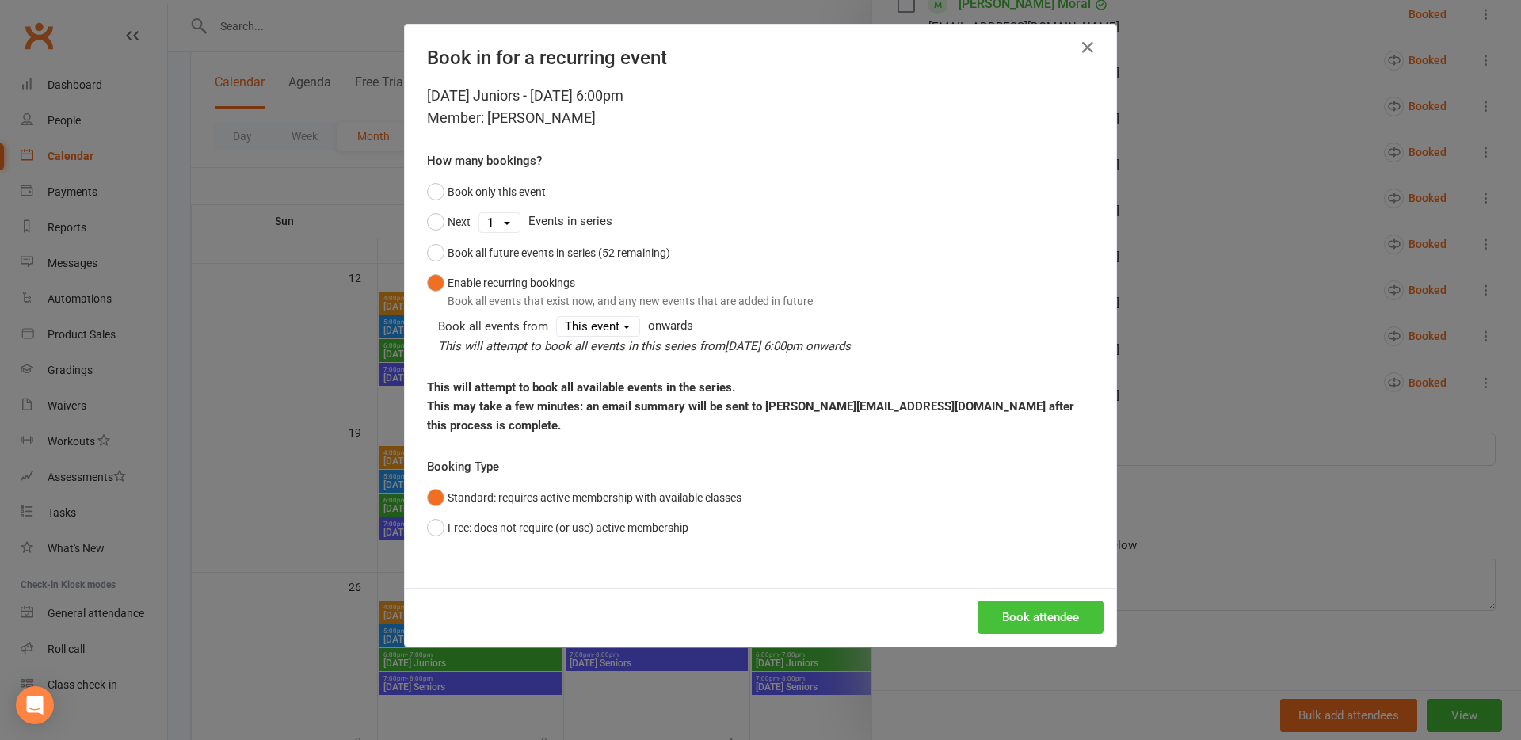
click at [1033, 604] on button "Book attendee" at bounding box center [1041, 616] width 126 height 33
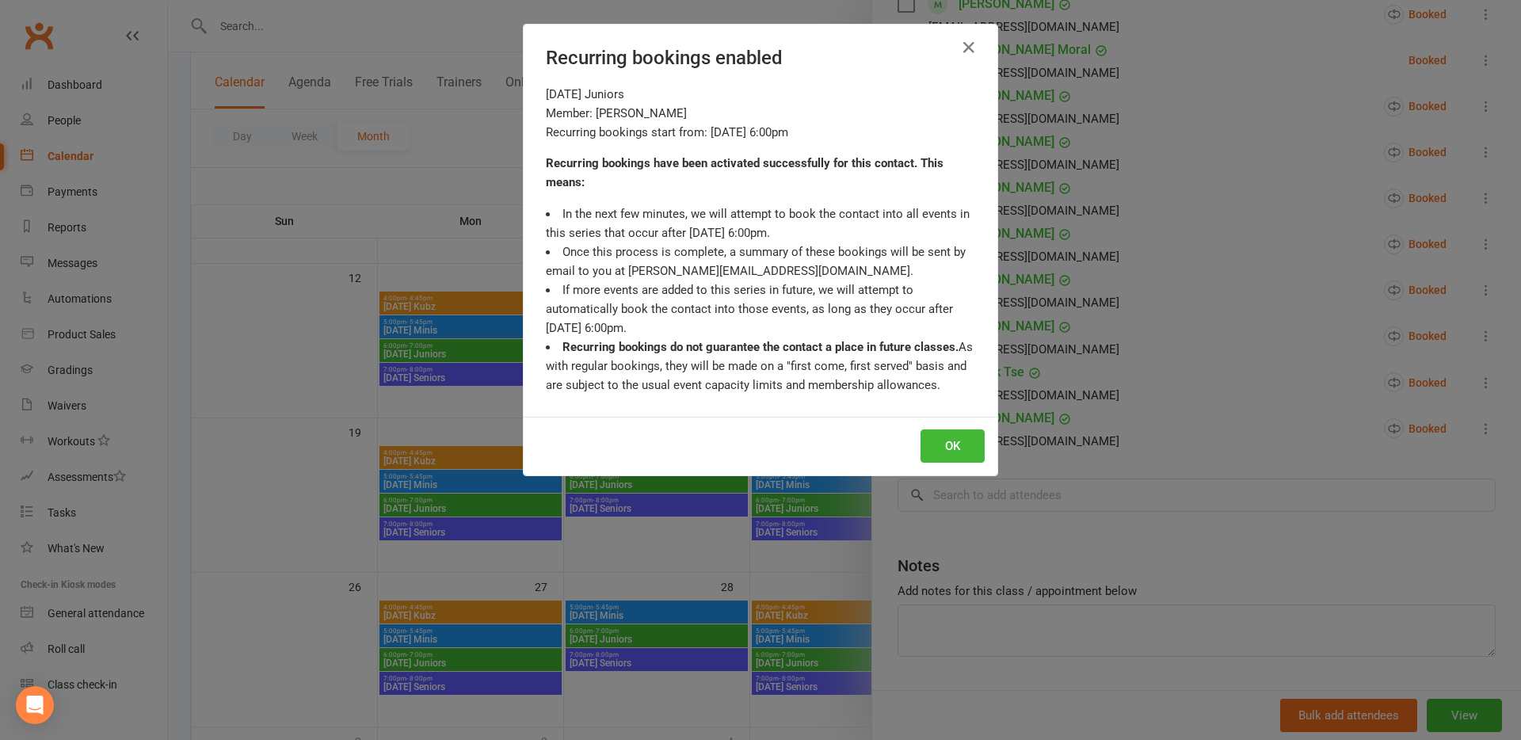
scroll to position [717, 0]
click at [956, 445] on button "OK" at bounding box center [953, 445] width 64 height 33
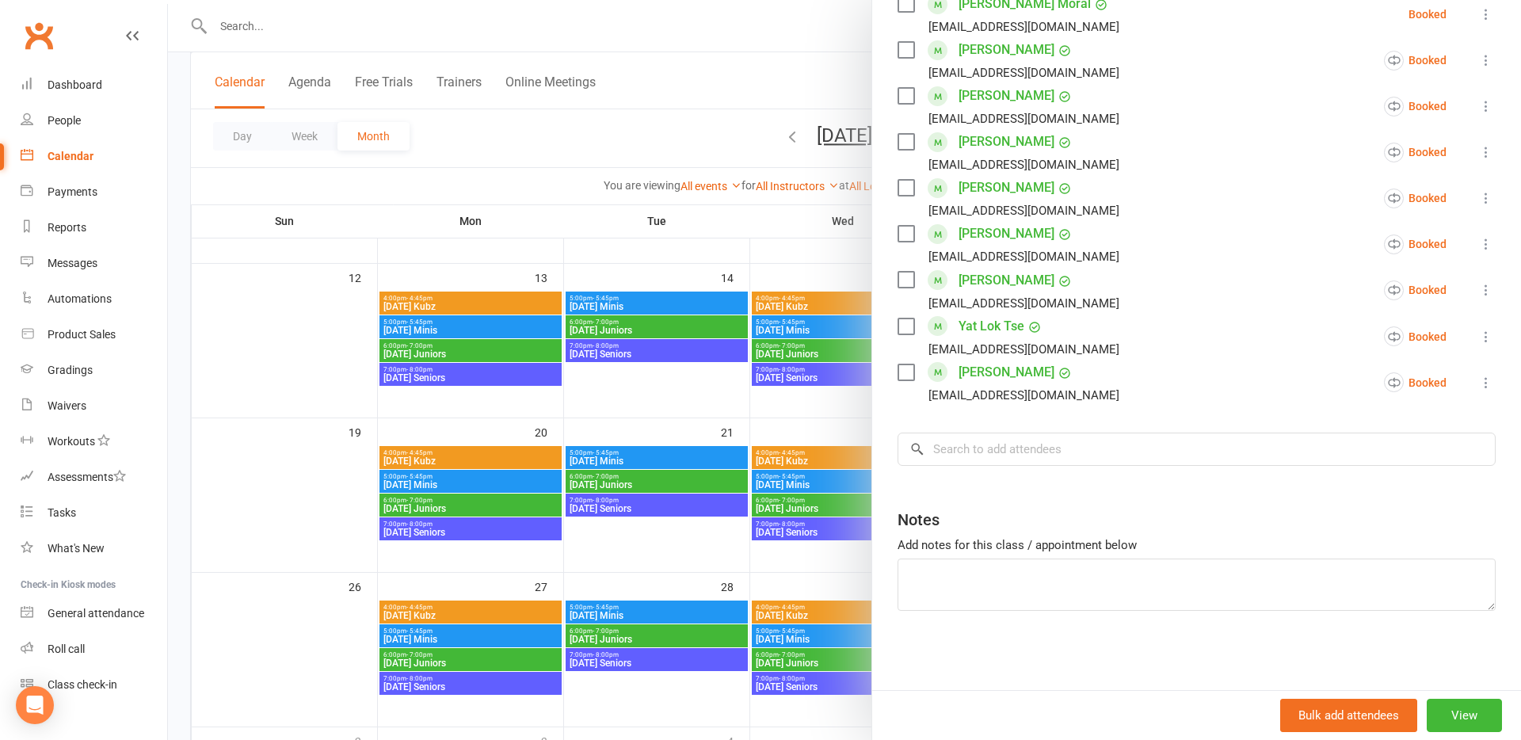
click at [618, 484] on div at bounding box center [844, 370] width 1353 height 740
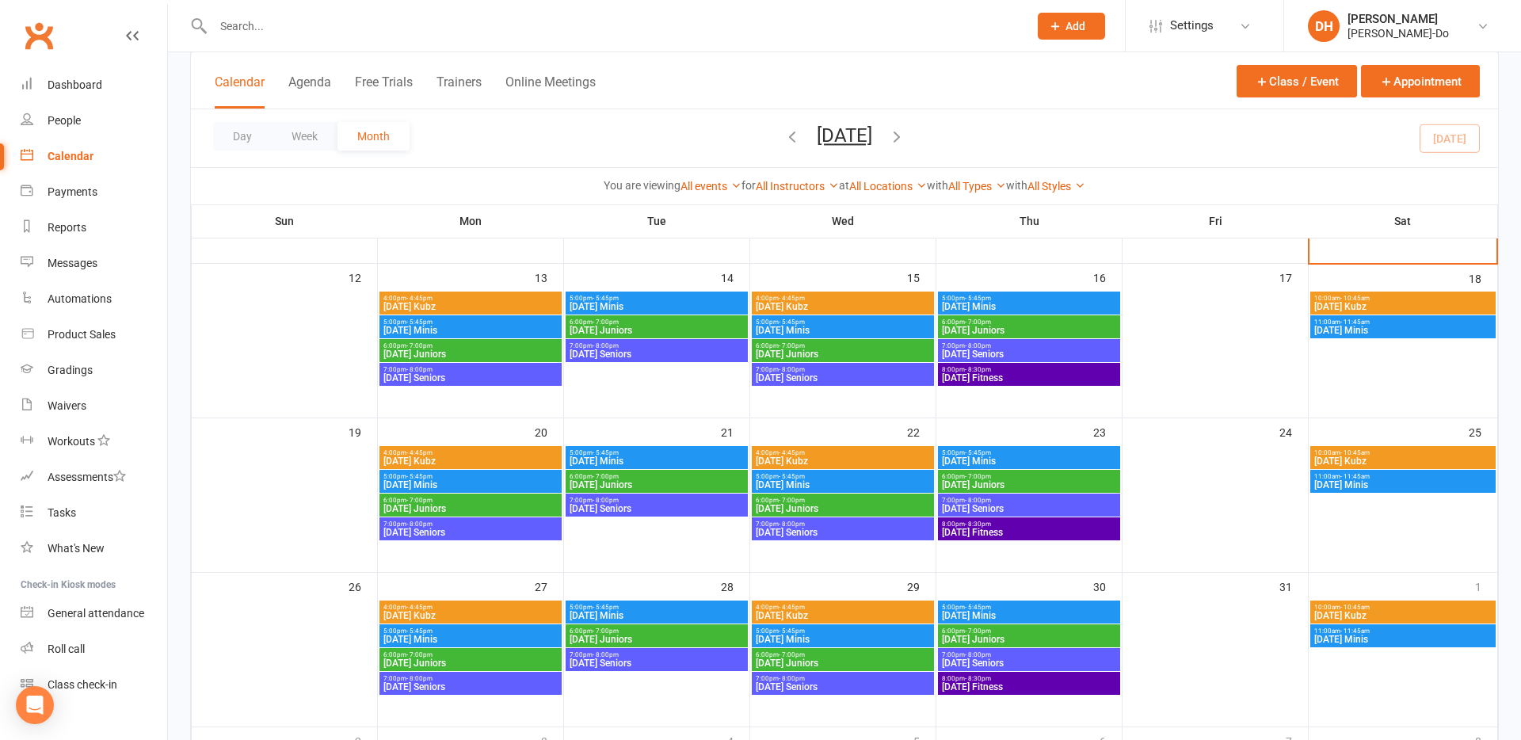
click at [619, 326] on span "[DATE] Juniors" at bounding box center [657, 331] width 176 height 10
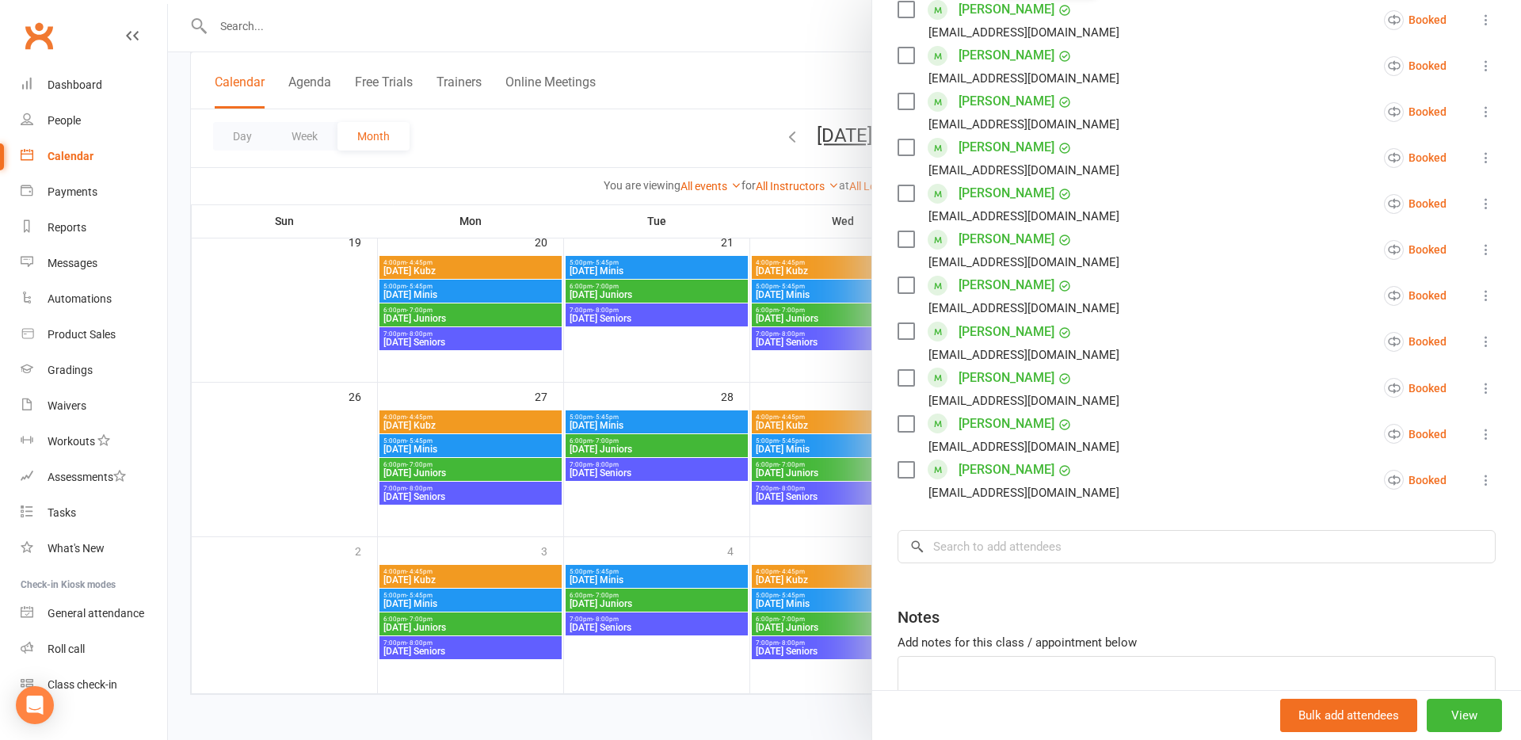
scroll to position [763, 0]
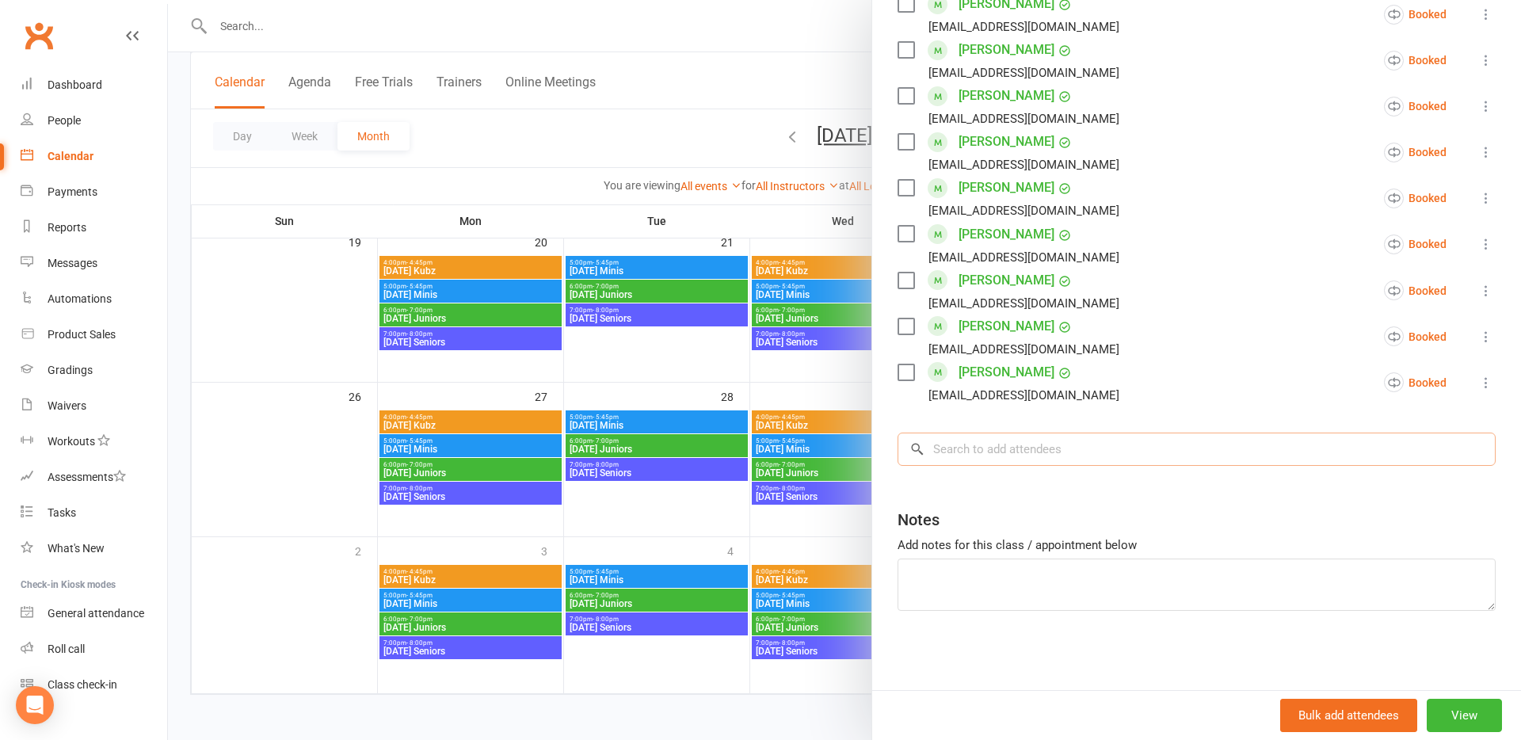
click at [957, 455] on input "search" at bounding box center [1197, 449] width 598 height 33
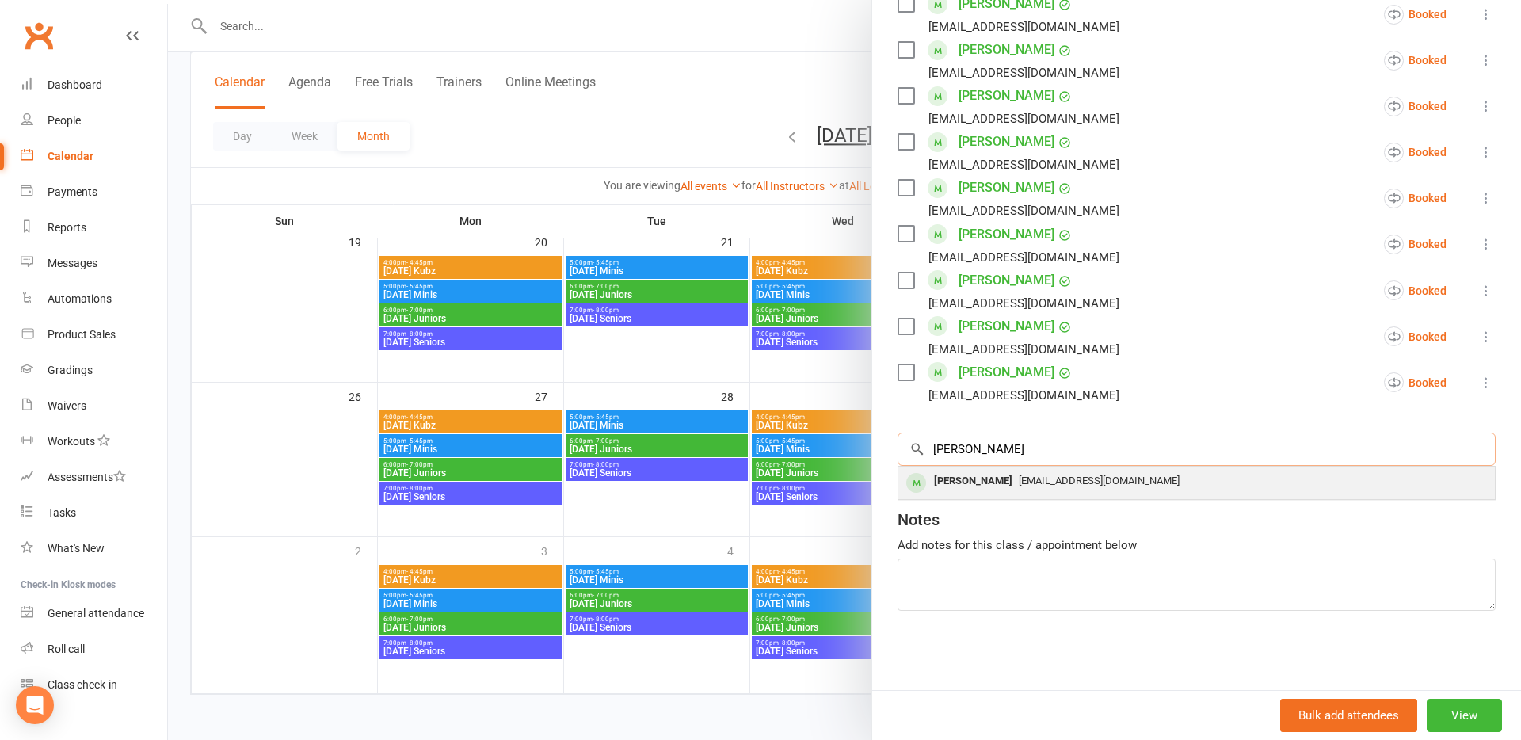
type input "[PERSON_NAME]"
click at [956, 480] on div "[PERSON_NAME]" at bounding box center [973, 481] width 91 height 23
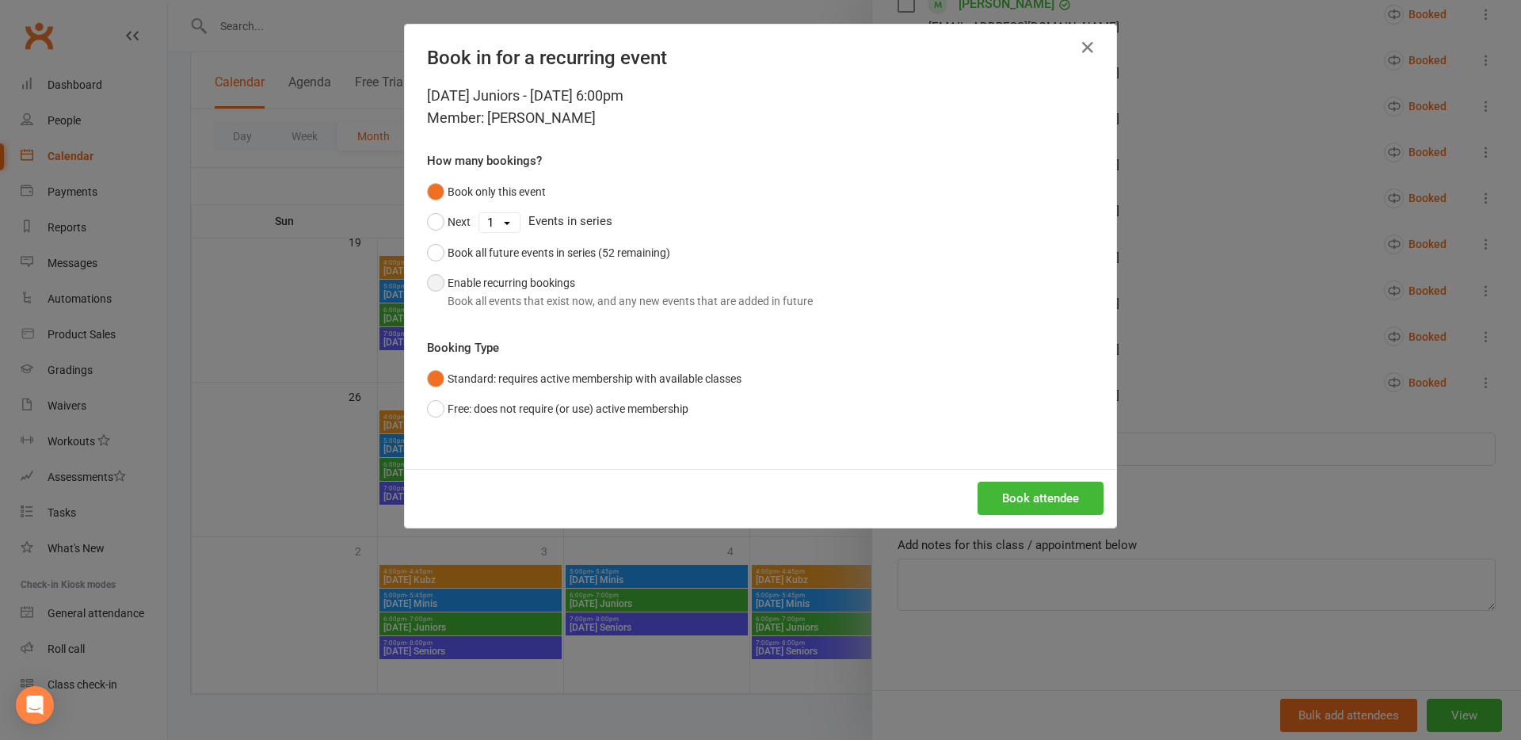
click at [494, 284] on button "Enable recurring bookings Book all events that exist now, and any new events th…" at bounding box center [620, 292] width 386 height 48
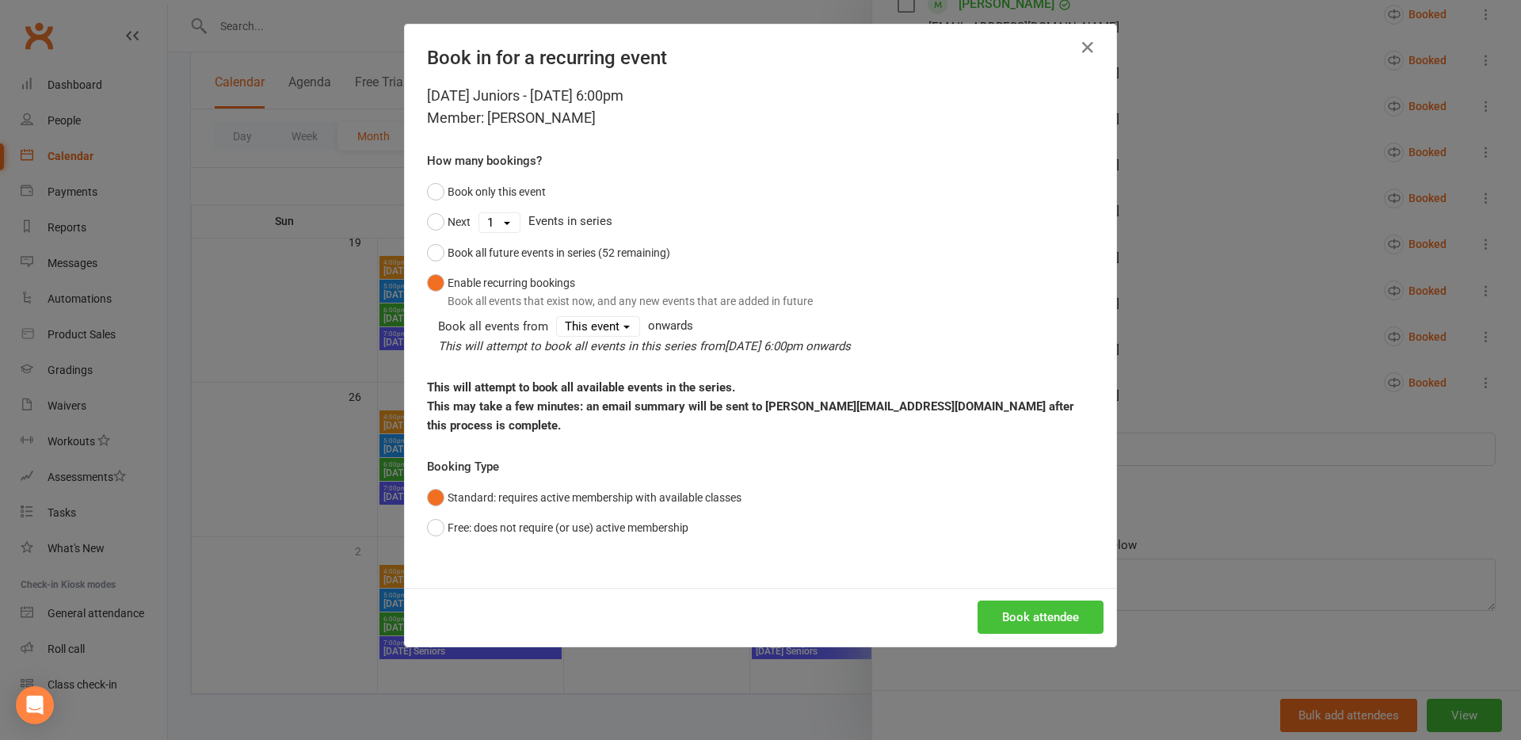
click at [1039, 603] on button "Book attendee" at bounding box center [1041, 616] width 126 height 33
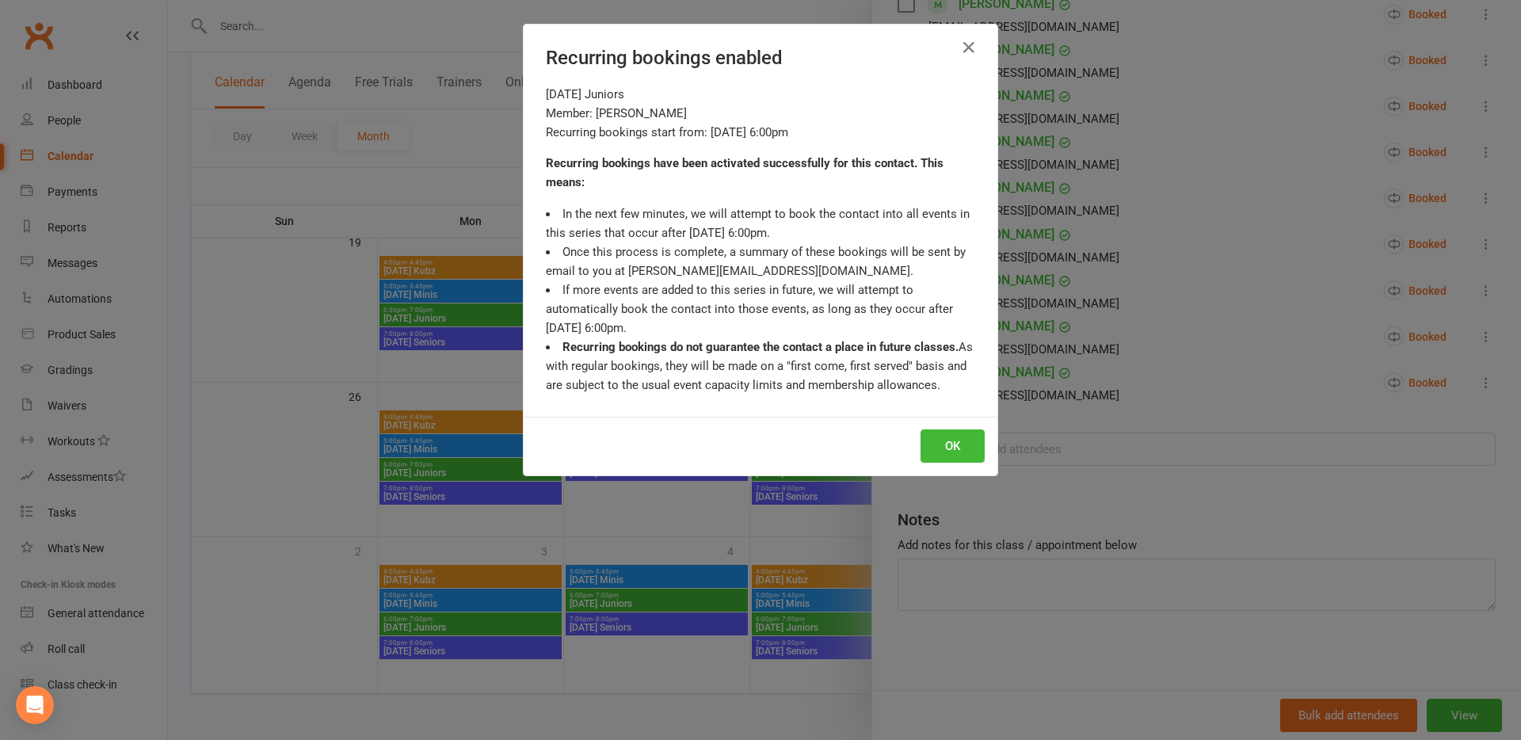
scroll to position [809, 0]
click at [952, 440] on button "OK" at bounding box center [953, 445] width 64 height 33
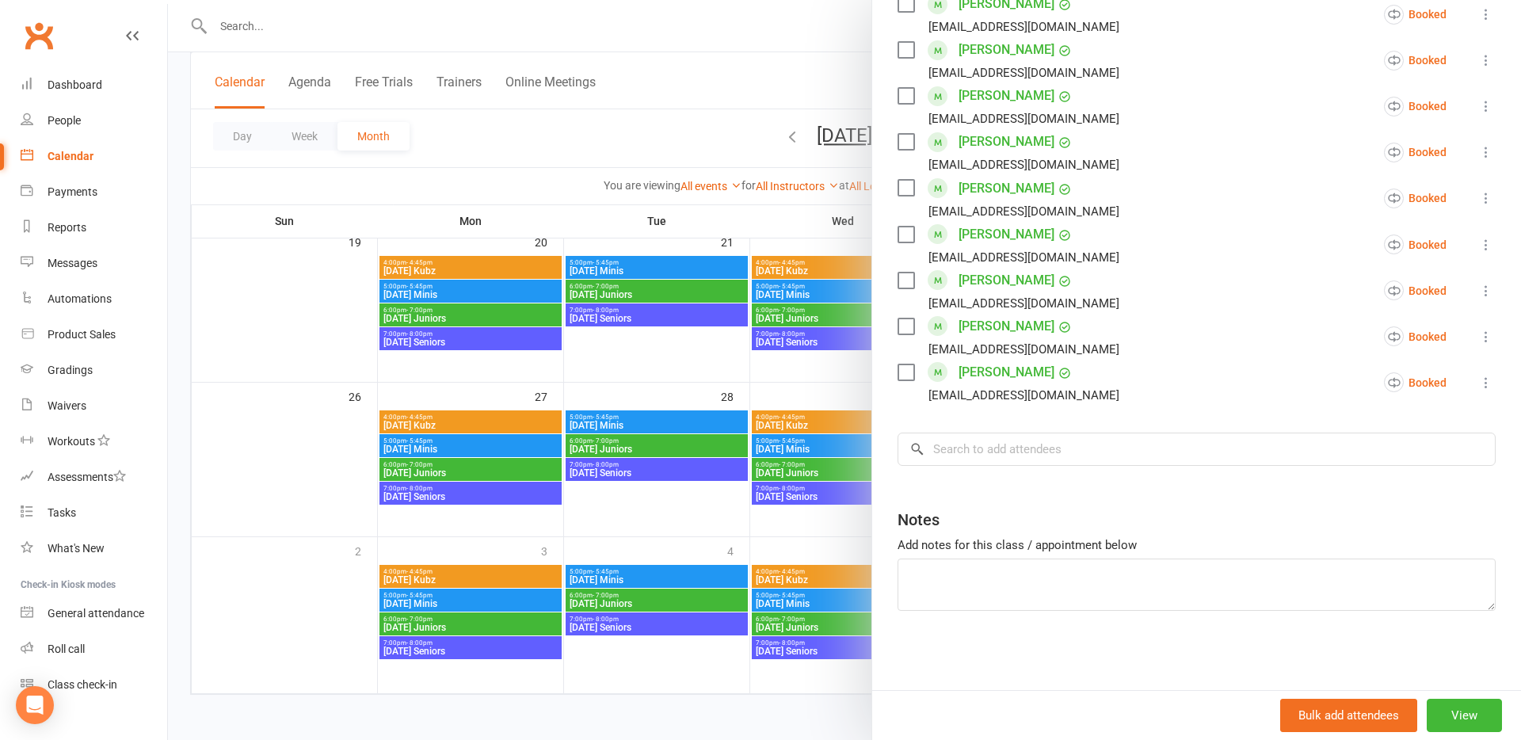
click at [657, 428] on div at bounding box center [844, 370] width 1353 height 740
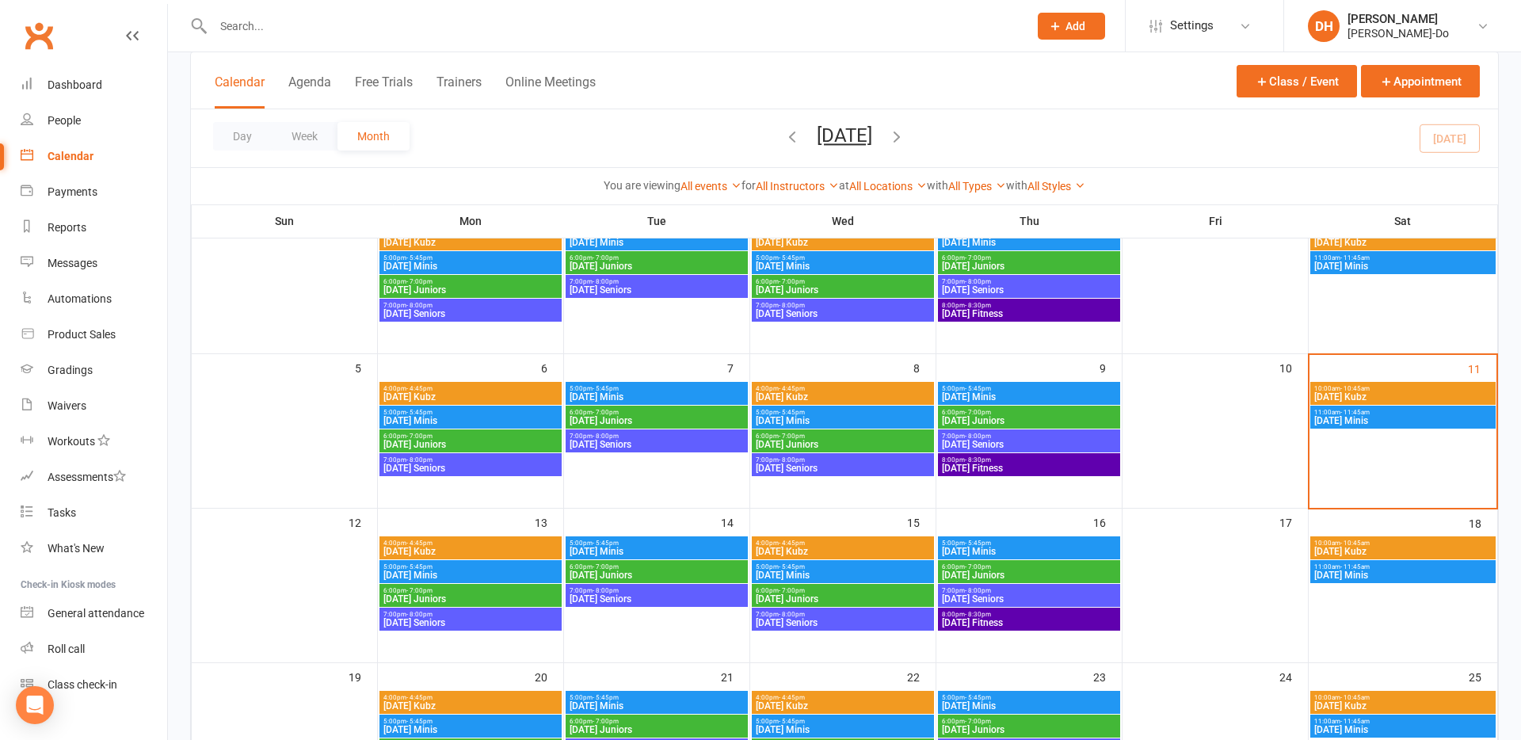
scroll to position [299, 0]
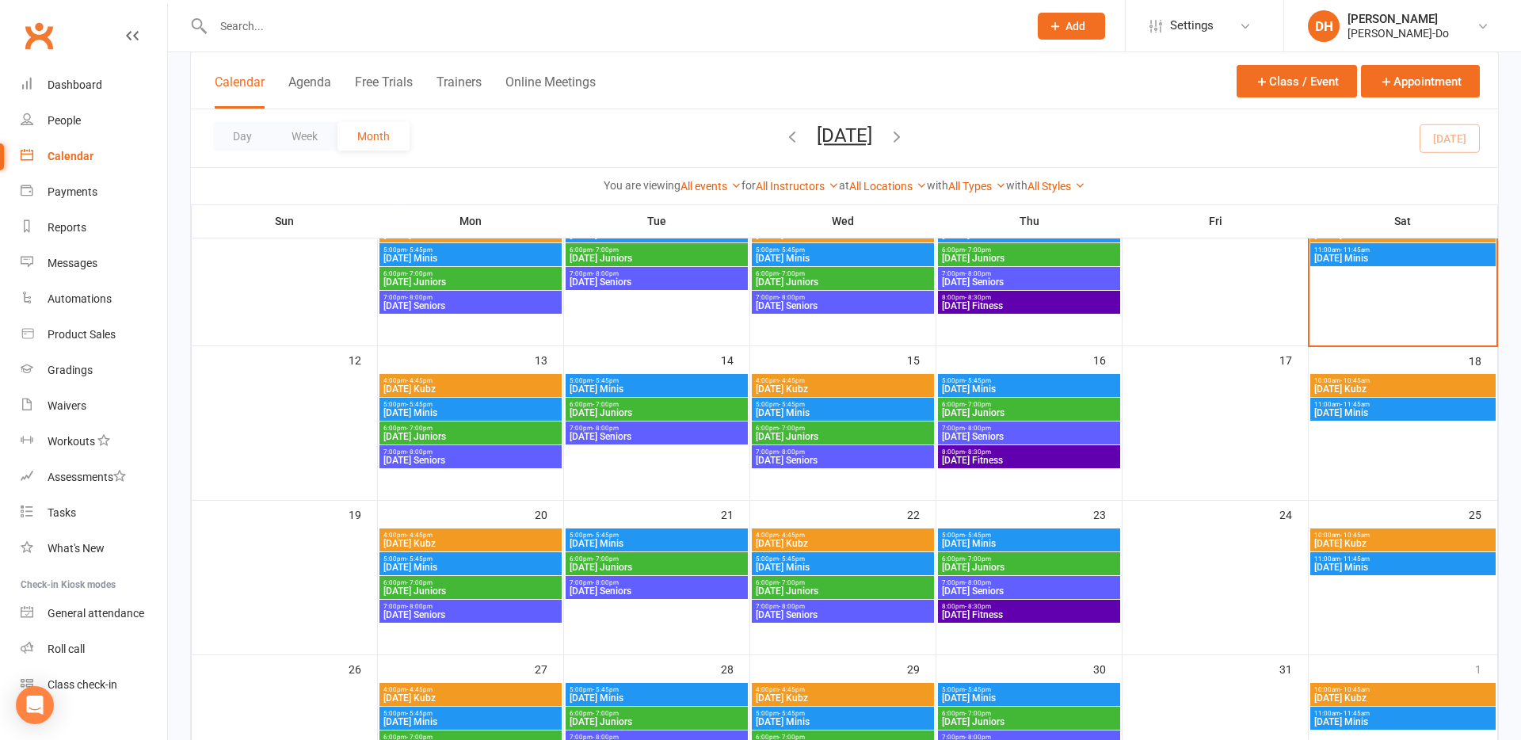
click at [806, 432] on span "[DATE] Juniors" at bounding box center [843, 437] width 176 height 10
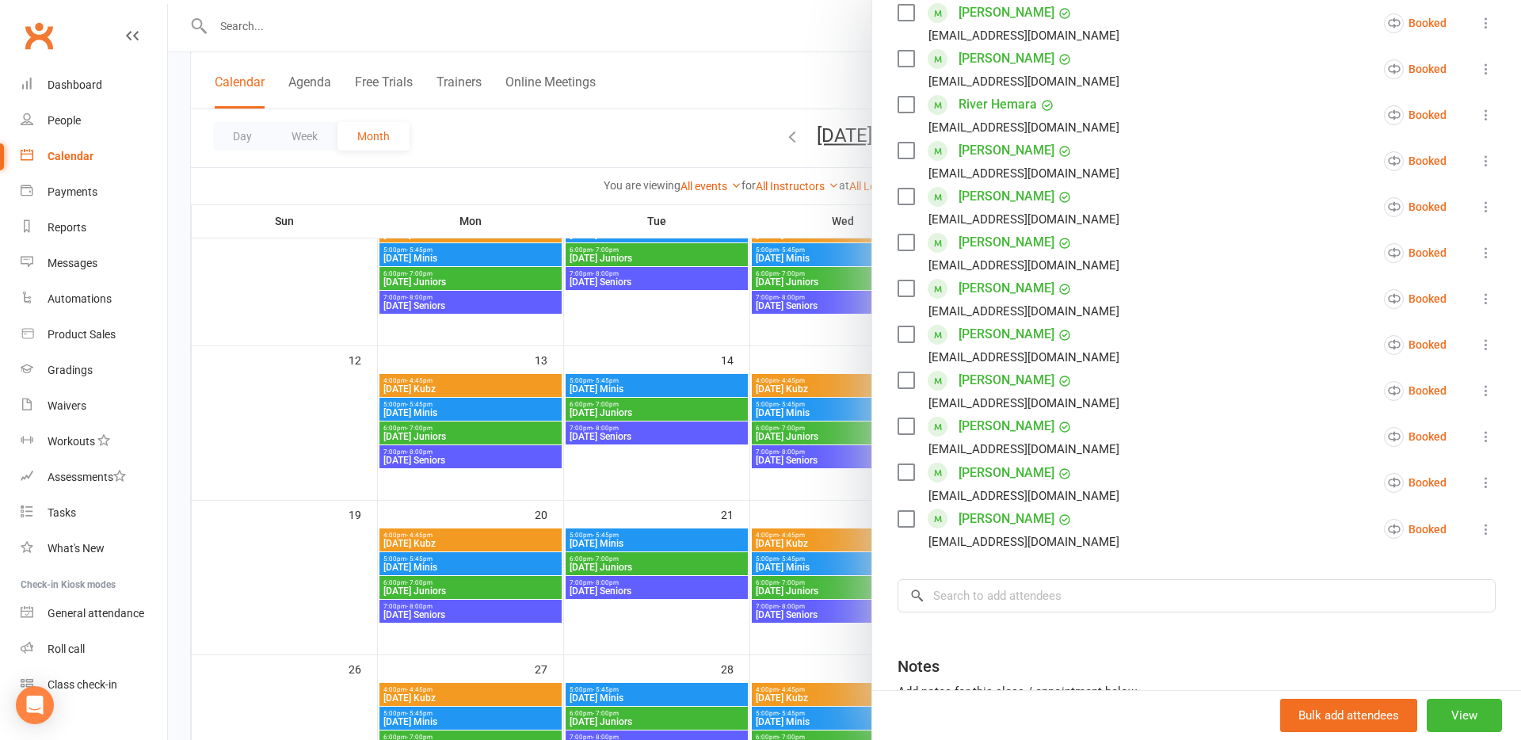
scroll to position [671, 0]
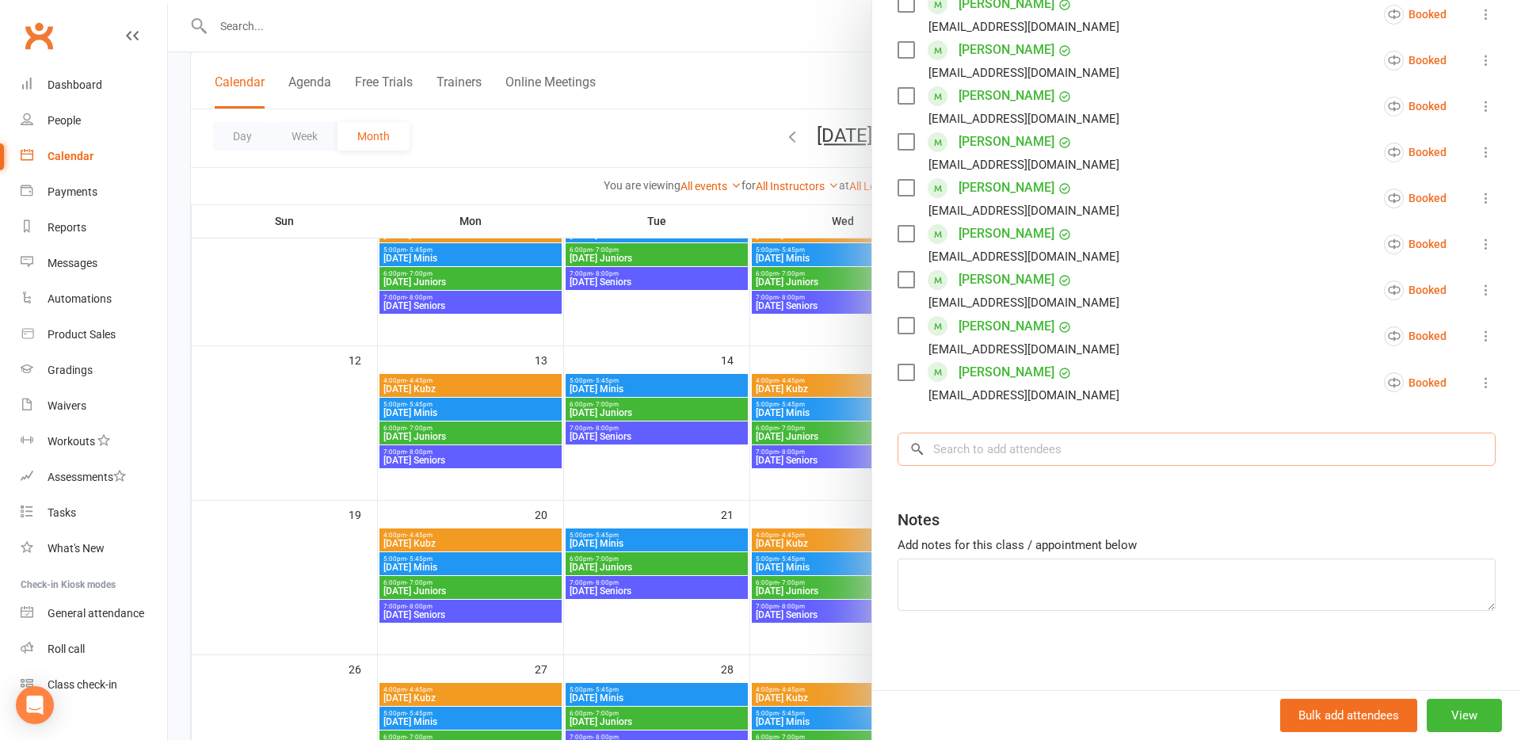
click at [1003, 447] on input "search" at bounding box center [1197, 449] width 598 height 33
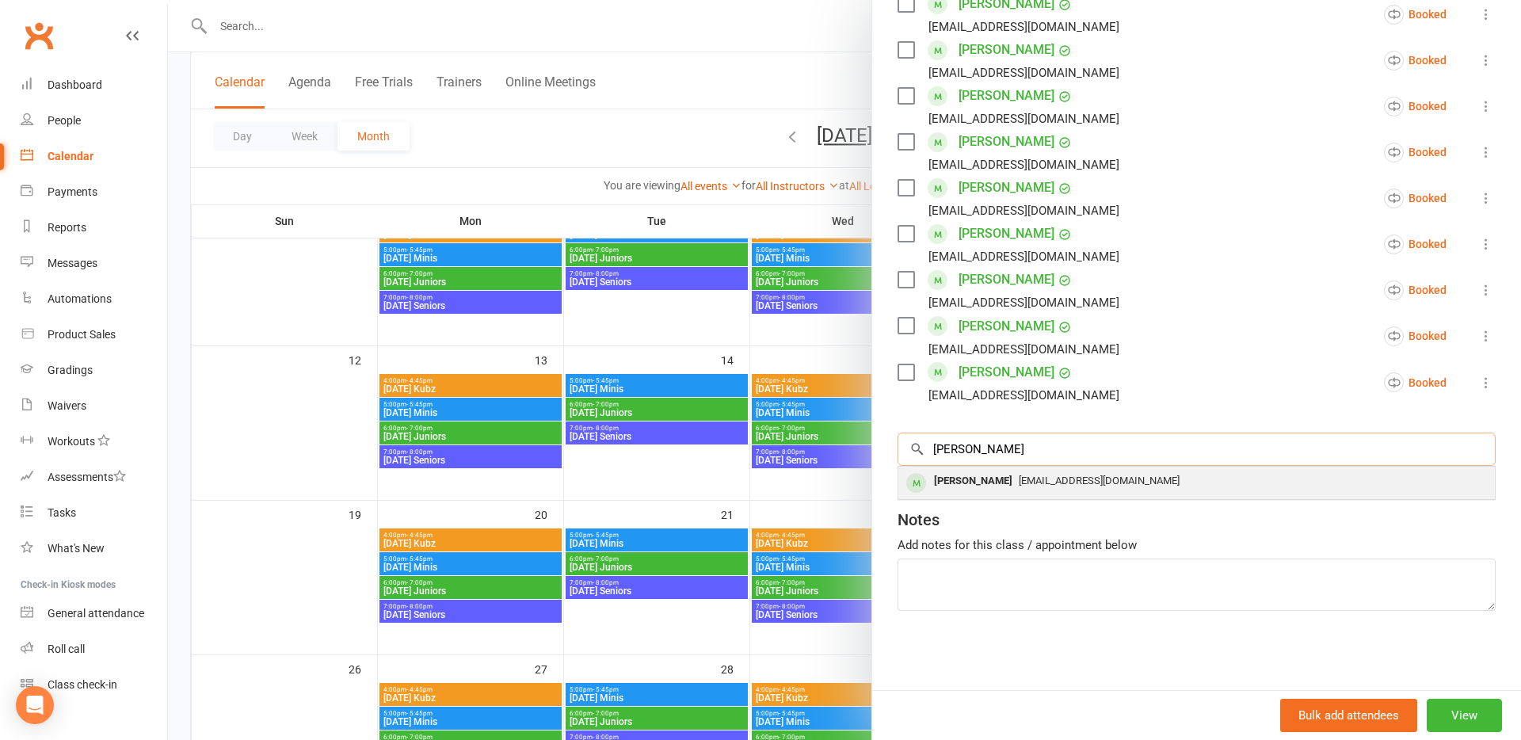
type input "[PERSON_NAME]"
click at [959, 479] on div "[PERSON_NAME]" at bounding box center [973, 481] width 91 height 23
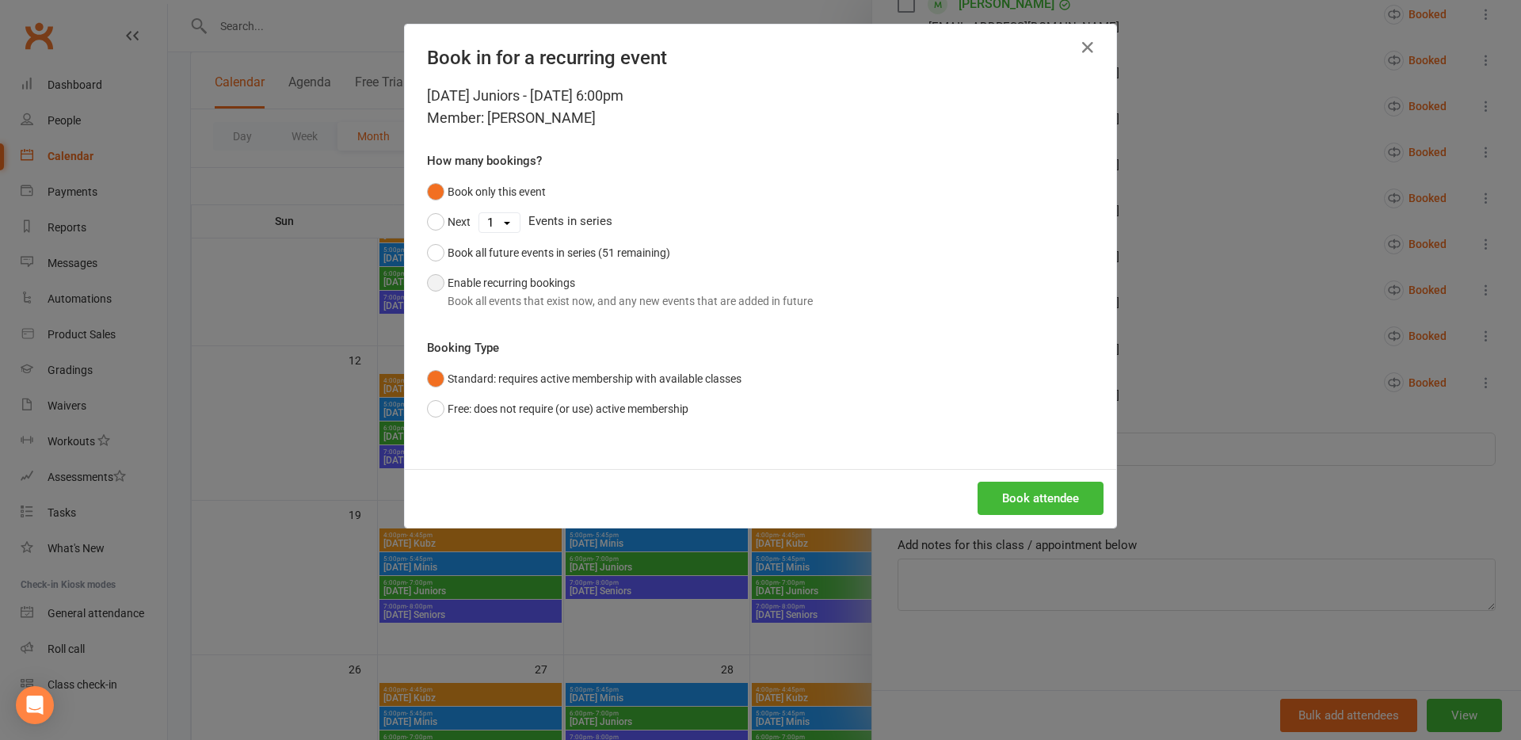
drag, startPoint x: 535, startPoint y: 292, endPoint x: 700, endPoint y: 418, distance: 208.0
click at [536, 292] on div "Book all events that exist now, and any new events that are added in future" at bounding box center [630, 300] width 365 height 17
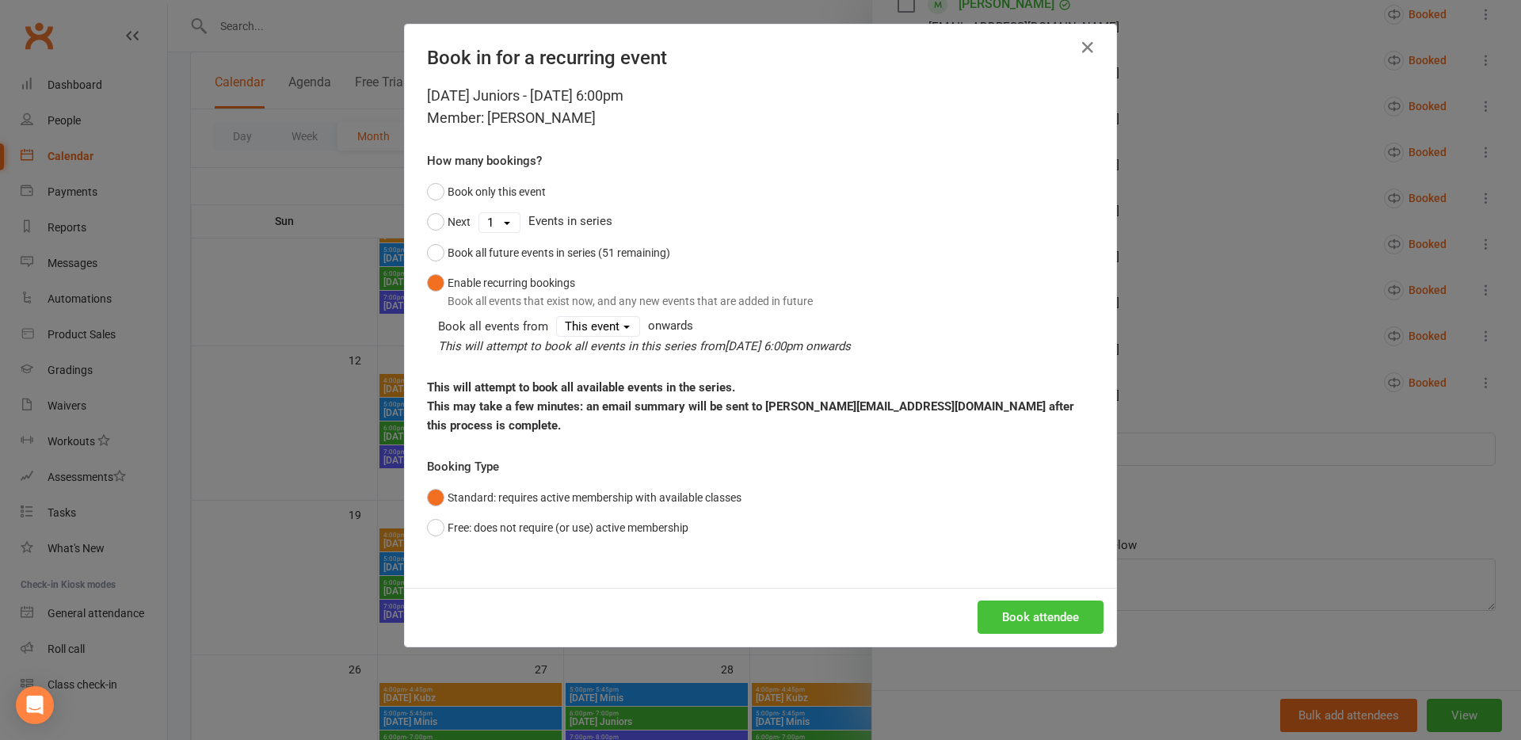
click at [1043, 610] on button "Book attendee" at bounding box center [1041, 616] width 126 height 33
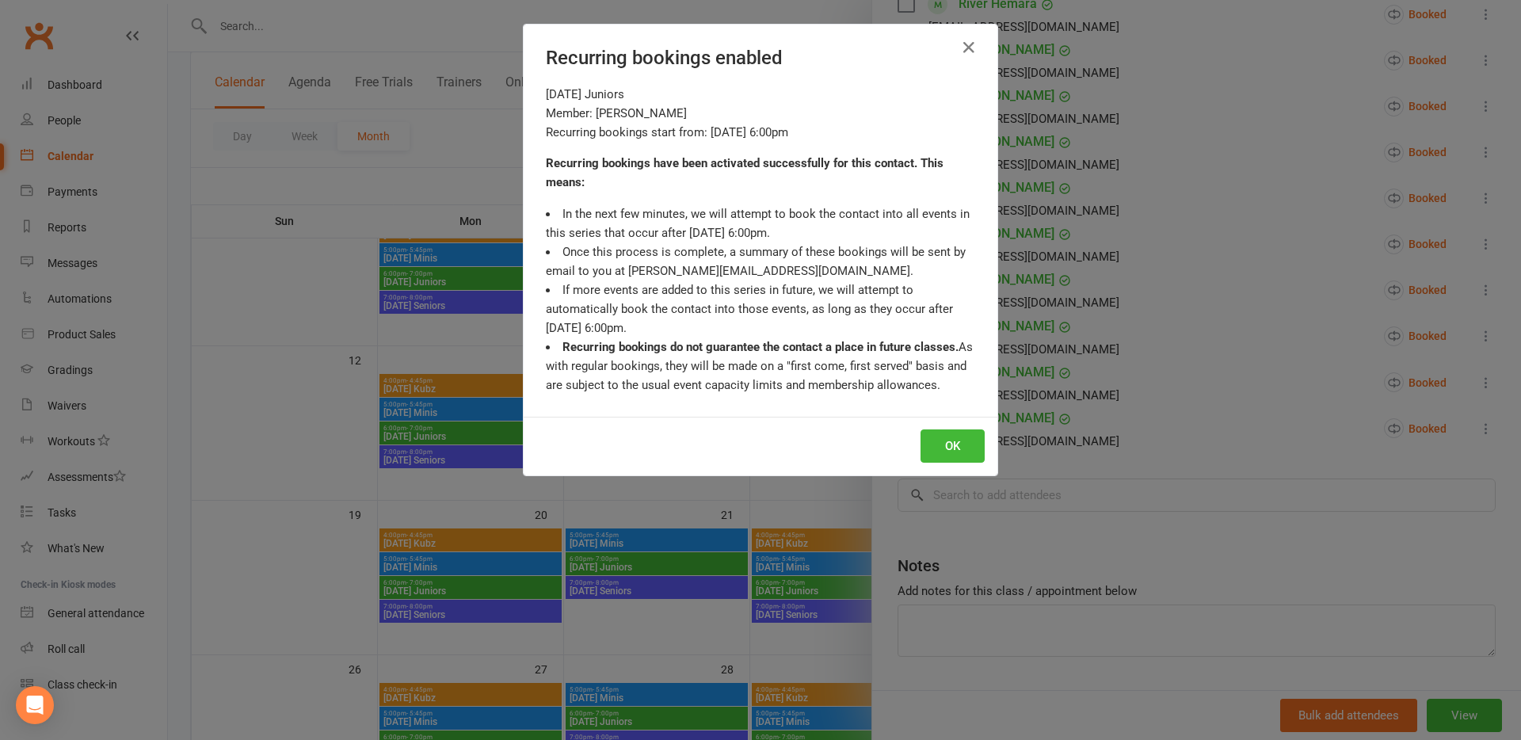
scroll to position [717, 0]
click at [947, 451] on button "OK" at bounding box center [953, 445] width 64 height 33
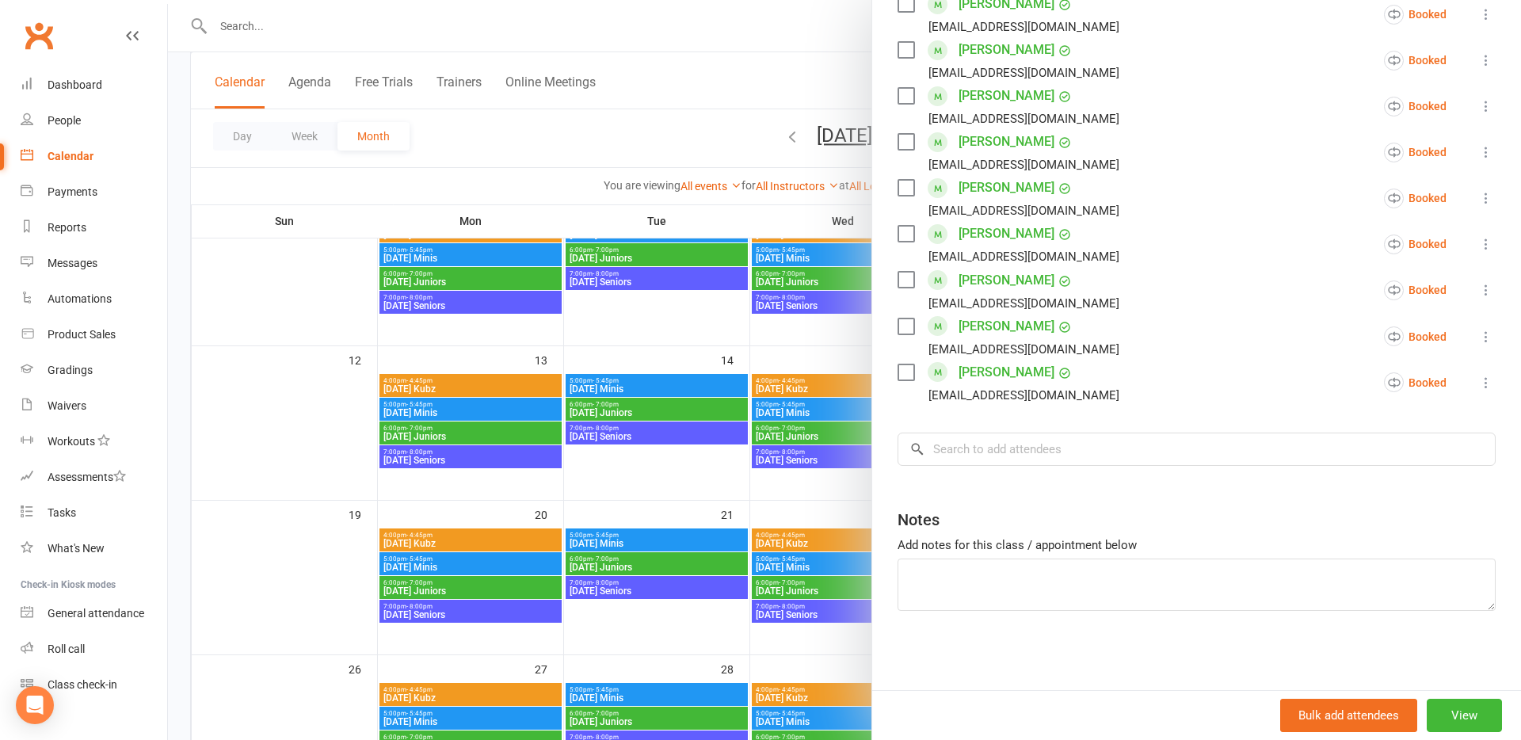
drag, startPoint x: 631, startPoint y: 471, endPoint x: 572, endPoint y: 470, distance: 59.4
click at [631, 471] on div at bounding box center [844, 370] width 1353 height 740
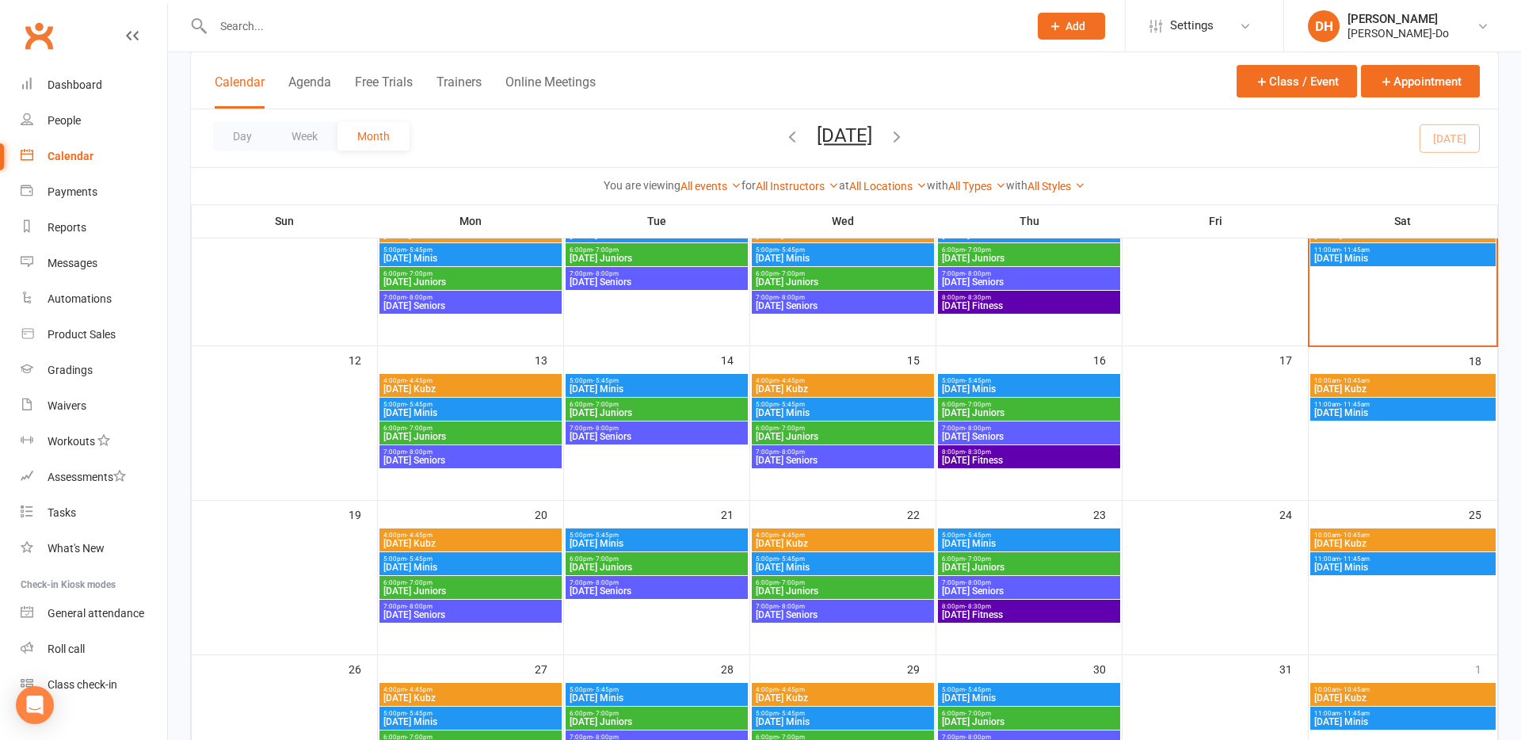
click at [454, 436] on span "[DATE] Juniors" at bounding box center [471, 437] width 176 height 10
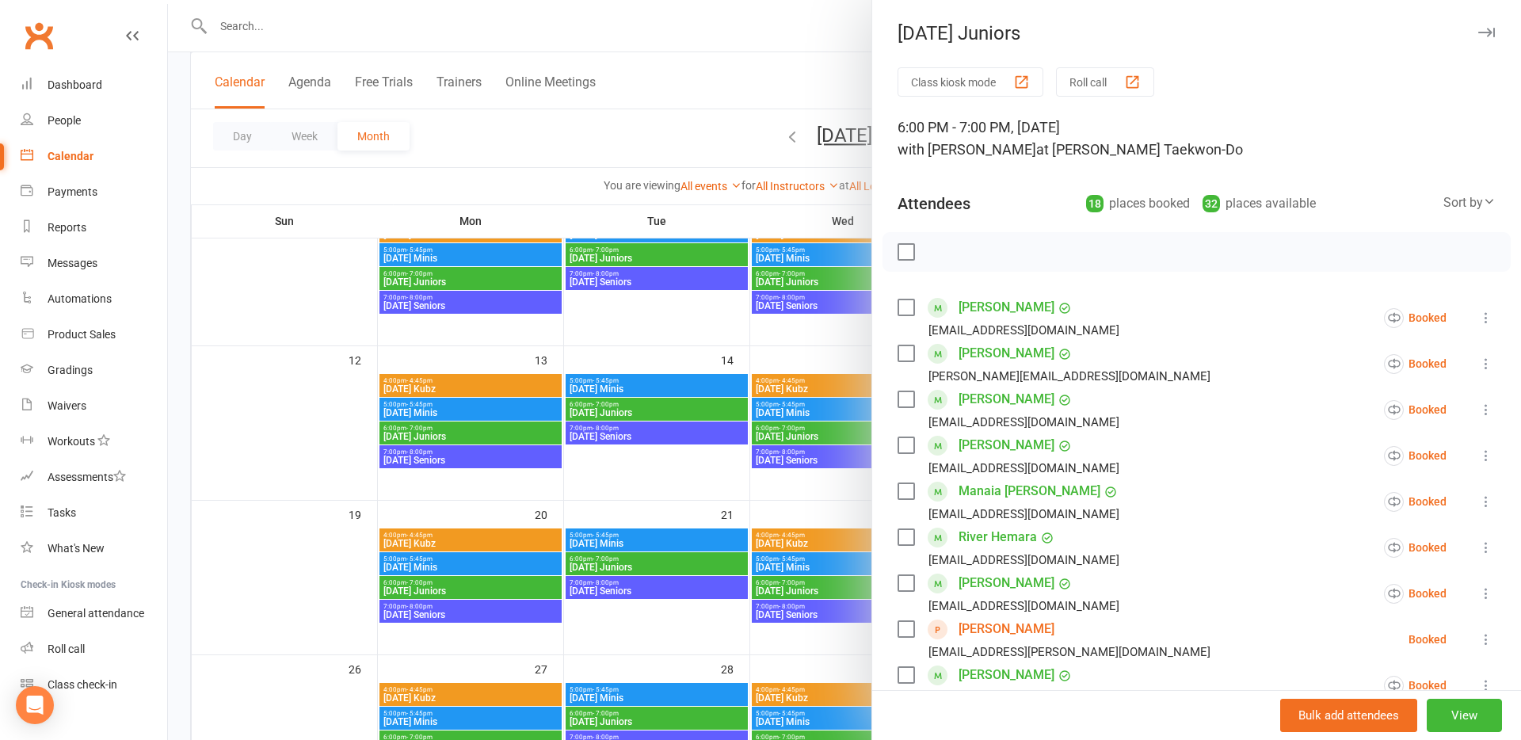
click at [288, 439] on div at bounding box center [844, 370] width 1353 height 740
